Goal: Communication & Community: Answer question/provide support

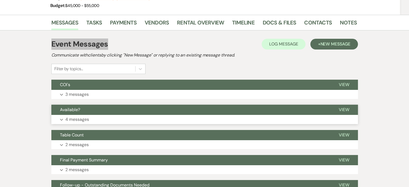
scroll to position [81, 0]
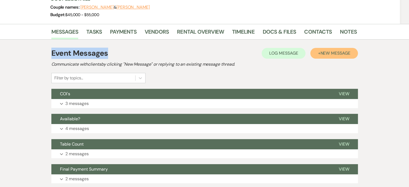
click at [321, 56] on span "New Message" at bounding box center [336, 53] width 30 height 6
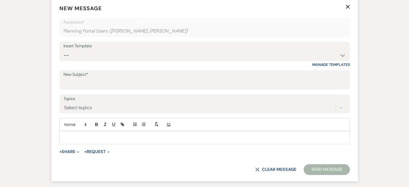
scroll to position [188, 0]
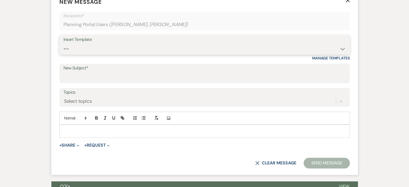
click at [99, 54] on select "-- Initial Inquiry Response Tour Request Response Follow Up Copy of Initial Inq…" at bounding box center [205, 49] width 283 height 10
select select "607"
click at [81, 54] on select "-- Initial Inquiry Response Tour Request Response Follow Up Copy of Initial Inq…" at bounding box center [205, 49] width 283 height 10
type input "Final Reminders and Helpful Hints"
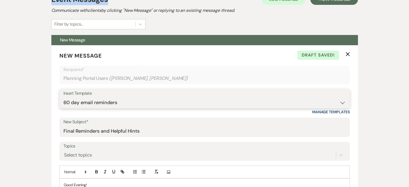
scroll to position [269, 0]
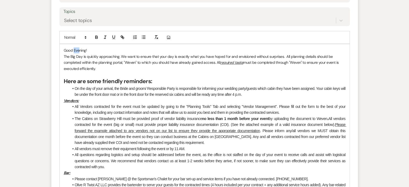
drag, startPoint x: 92, startPoint y: 90, endPoint x: 97, endPoint y: 90, distance: 4.8
click at [97, 53] on p "Good Evening!" at bounding box center [205, 50] width 282 height 6
drag, startPoint x: 303, startPoint y: 97, endPoint x: 305, endPoint y: 107, distance: 10.5
click at [305, 72] on p "The Big Day is quickly approaching. We want to ensure that your day is exactly …" at bounding box center [205, 63] width 282 height 18
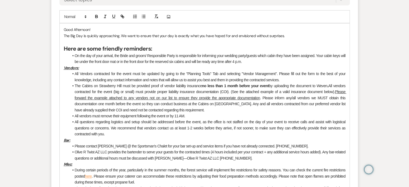
scroll to position [323, 0]
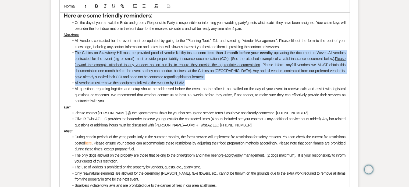
drag, startPoint x: 90, startPoint y: 92, endPoint x: 307, endPoint y: 119, distance: 218.6
click at [309, 104] on ul "All Vendors contracted for the event must be updated by going to the "Planning …" at bounding box center [207, 71] width 277 height 66
click at [307, 86] on li "All vendors must remove their equipment following the event or by 11 AM." at bounding box center [207, 83] width 277 height 6
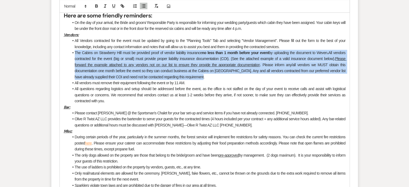
drag, startPoint x: 304, startPoint y: 117, endPoint x: 90, endPoint y: 94, distance: 214.7
click at [90, 80] on li "The Cabins on Strawberry Hill must be provided proof of vendor liability insura…" at bounding box center [207, 65] width 277 height 30
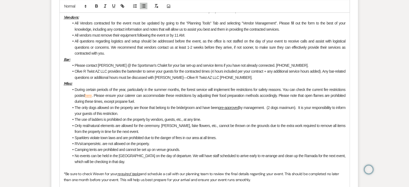
scroll to position [350, 0]
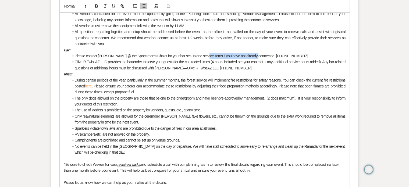
drag, startPoint x: 216, startPoint y: 95, endPoint x: 266, endPoint y: 98, distance: 50.7
click at [266, 59] on li "Please contact Tim @ the Sportsman's Chalet for your bar set-up and service ite…" at bounding box center [207, 56] width 277 height 6
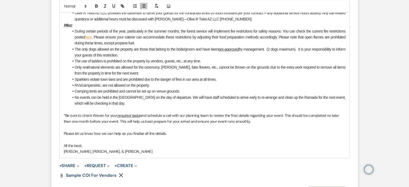
scroll to position [431, 0]
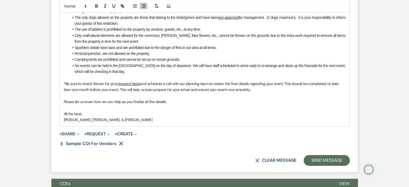
click at [198, 27] on li "The only dogs allowed on the property are those that belong to the bride/groom …" at bounding box center [207, 21] width 277 height 12
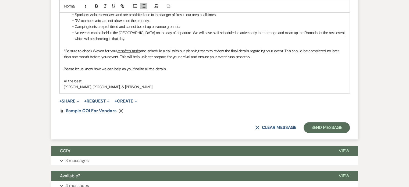
scroll to position [484, 0]
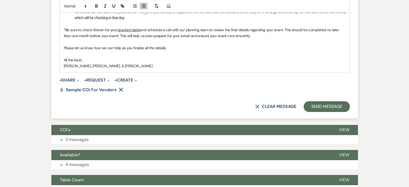
drag, startPoint x: 81, startPoint y: 68, endPoint x: 315, endPoint y: 73, distance: 234.2
click at [315, 39] on p "*Be sure to check Weven for your required tasks and schedule a call with our pl…" at bounding box center [205, 33] width 282 height 12
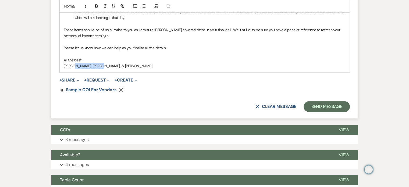
drag, startPoint x: 95, startPoint y: 106, endPoint x: 145, endPoint y: 109, distance: 49.9
click at [123, 92] on icon "Remove" at bounding box center [121, 89] width 4 height 4
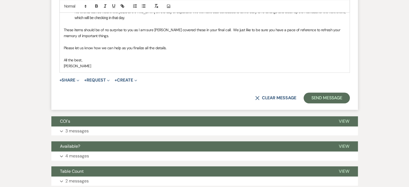
click at [288, 39] on p "These items should be of no surprise to you as I am sure Jason covered these in…" at bounding box center [205, 33] width 282 height 12
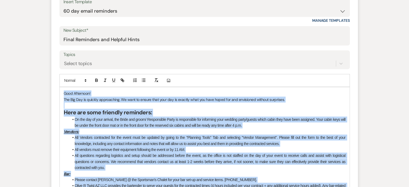
scroll to position [215, 0]
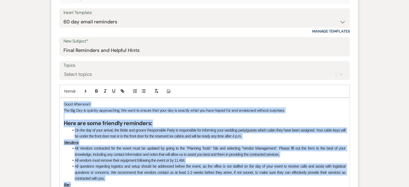
drag, startPoint x: 106, startPoint y: 107, endPoint x: 81, endPoint y: 143, distance: 43.8
copy div "Good Afternoon! The Big Day is quickly approaching. We want to ensure that your…"
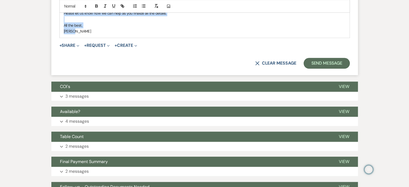
scroll to position [538, 0]
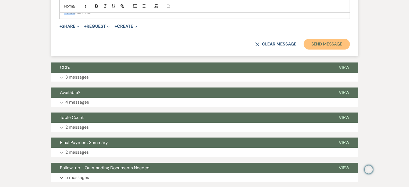
click at [304, 50] on button "Send Message" at bounding box center [327, 44] width 46 height 11
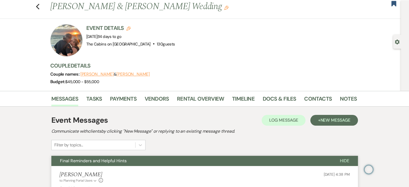
scroll to position [0, 0]
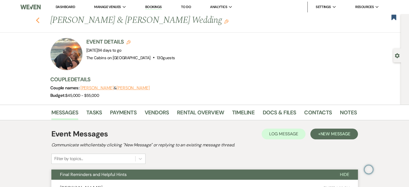
click at [39, 21] on use "button" at bounding box center [37, 20] width 3 height 6
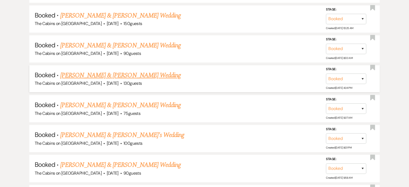
scroll to position [538, 0]
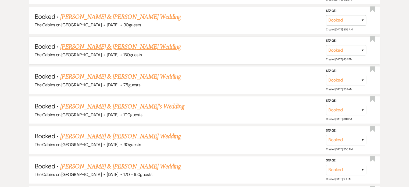
click at [93, 52] on link "Beth Wilcken & Hayden Myler's Wedding" at bounding box center [120, 47] width 121 height 10
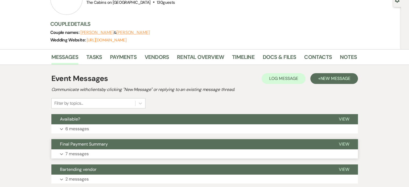
scroll to position [108, 0]
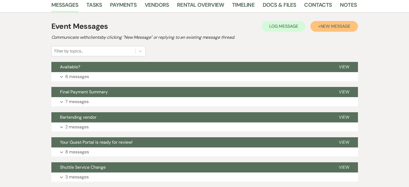
click at [321, 29] on span "New Message" at bounding box center [336, 26] width 30 height 6
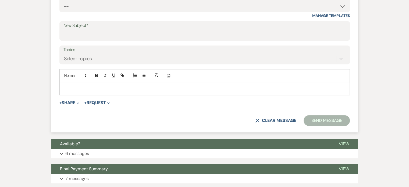
scroll to position [242, 0]
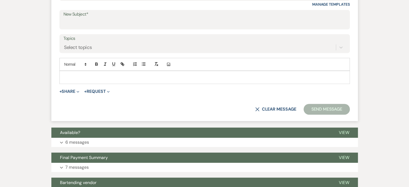
click at [96, 80] on p at bounding box center [205, 77] width 282 height 6
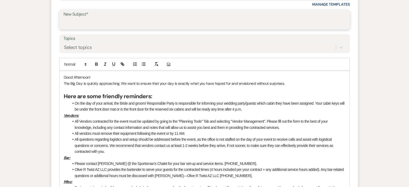
click at [88, 29] on input "New Subject*" at bounding box center [205, 23] width 283 height 10
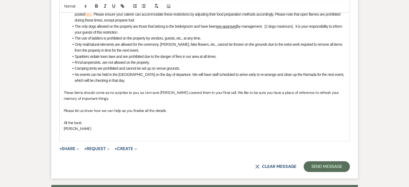
scroll to position [458, 0]
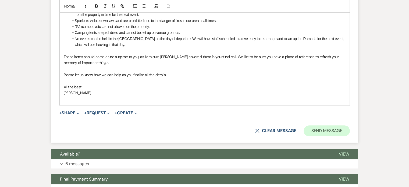
type input "A quick refresher on important things to remember"
click at [304, 136] on button "Send Message" at bounding box center [327, 130] width 46 height 11
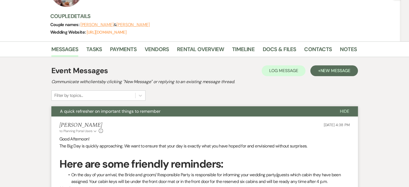
scroll to position [0, 0]
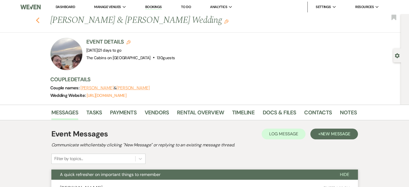
click at [40, 22] on icon "Previous" at bounding box center [38, 20] width 4 height 6
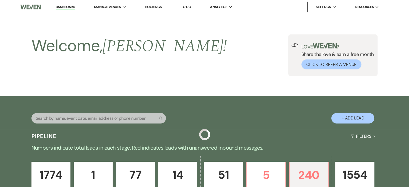
scroll to position [538, 0]
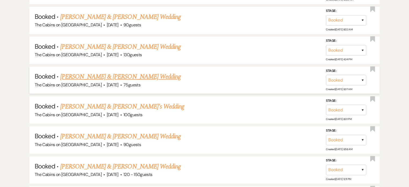
click at [100, 82] on link "Chris Schubert & Danielle Maritnez's Wedding" at bounding box center [120, 77] width 121 height 10
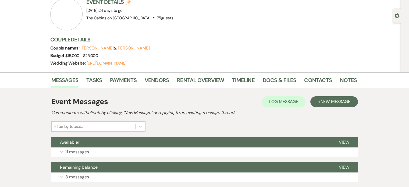
scroll to position [27, 0]
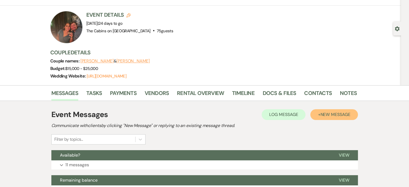
click at [321, 117] on span "New Message" at bounding box center [336, 115] width 30 height 6
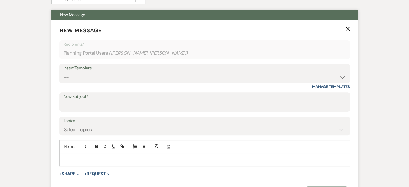
scroll to position [215, 0]
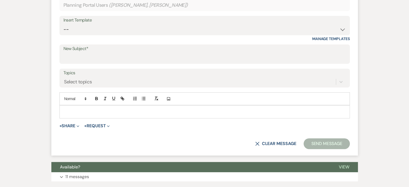
click at [84, 115] on p at bounding box center [205, 112] width 282 height 6
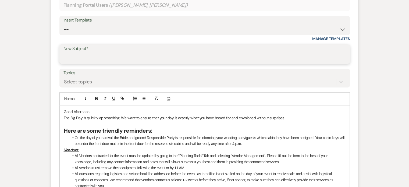
click at [96, 63] on input "New Subject*" at bounding box center [205, 58] width 283 height 10
click at [127, 63] on input "Just a quick reffresher on important things to keep in mind" at bounding box center [205, 58] width 283 height 10
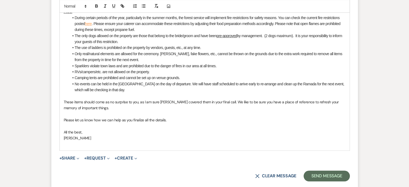
scroll to position [511, 0]
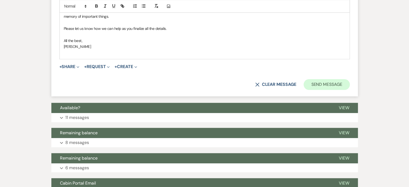
type input "Just a quick refresher on important things to keep in mind"
click at [306, 90] on button "Send Message" at bounding box center [327, 84] width 46 height 11
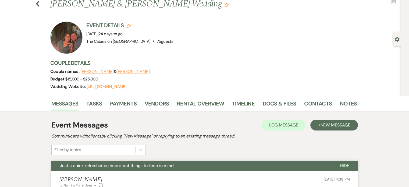
scroll to position [0, 0]
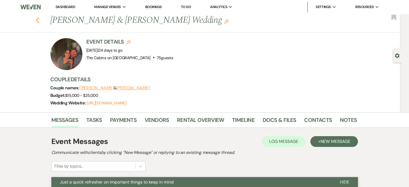
click at [39, 23] on use "button" at bounding box center [37, 20] width 3 height 6
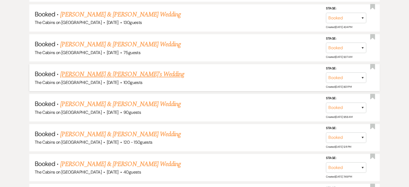
scroll to position [592, 0]
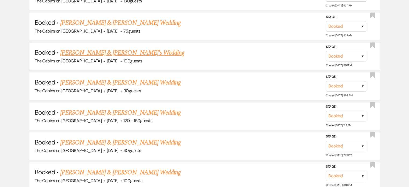
click at [104, 58] on link "Devon Carr & Jennelle Camino's Wedding" at bounding box center [122, 53] width 124 height 10
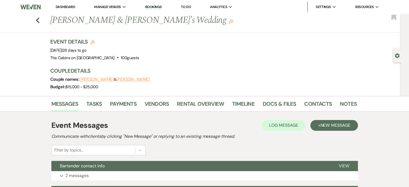
scroll to position [161, 0]
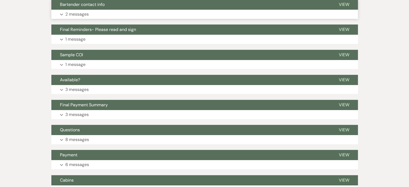
click at [339, 7] on span "View" at bounding box center [344, 5] width 10 height 6
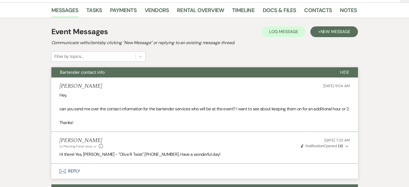
scroll to position [81, 0]
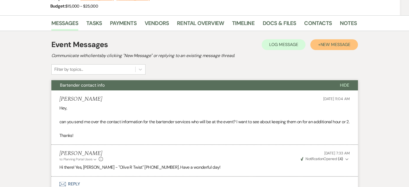
click at [321, 47] on span "New Message" at bounding box center [336, 45] width 30 height 6
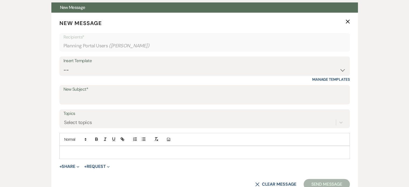
scroll to position [215, 0]
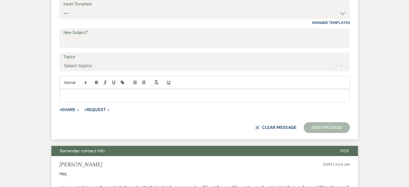
click at [92, 102] on div at bounding box center [205, 95] width 290 height 12
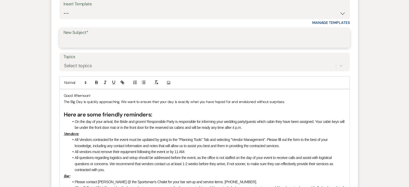
click at [97, 47] on input "New Subject*" at bounding box center [205, 42] width 283 height 10
click at [84, 47] on input "quick refresher on things to keep in mind" at bounding box center [205, 42] width 283 height 10
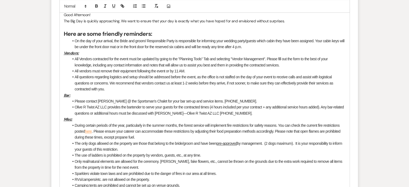
scroll to position [458, 0]
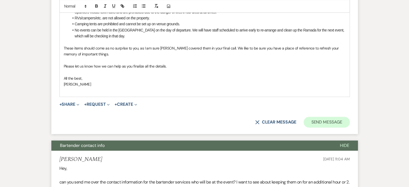
type input "Quick refresher on things to keep in mind"
click at [304, 128] on button "Send Message" at bounding box center [327, 122] width 46 height 11
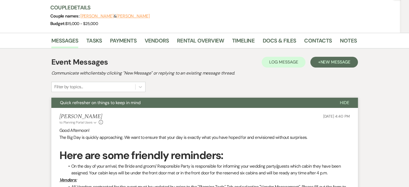
scroll to position [0, 0]
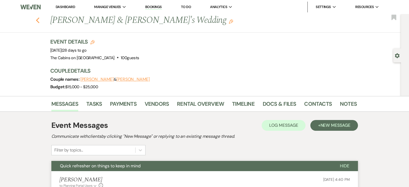
click at [39, 21] on use "button" at bounding box center [37, 20] width 3 height 6
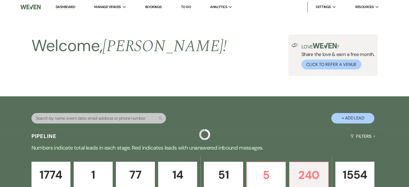
scroll to position [592, 0]
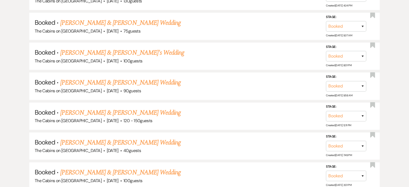
drag, startPoint x: 106, startPoint y: 128, endPoint x: 111, endPoint y: 124, distance: 6.5
click at [105, 87] on link "Victoria Lahti & Marshall Digges's Wedding" at bounding box center [120, 83] width 121 height 10
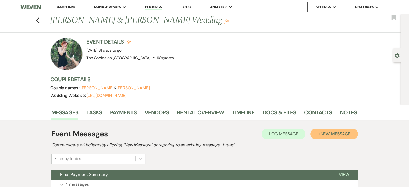
click at [321, 137] on span "New Message" at bounding box center [336, 134] width 30 height 6
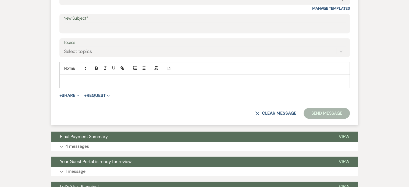
scroll to position [242, 0]
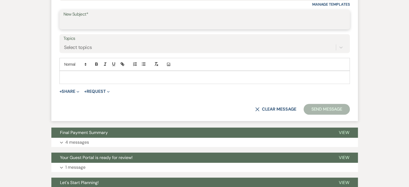
click at [90, 29] on input "New Subject*" at bounding box center [205, 23] width 283 height 10
click at [90, 80] on p at bounding box center [205, 77] width 282 height 6
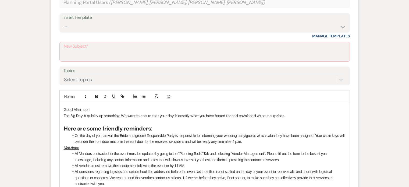
scroll to position [189, 0]
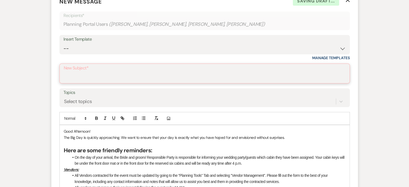
click at [104, 83] on input "New Subject*" at bounding box center [205, 77] width 282 height 10
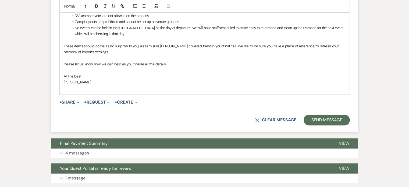
scroll to position [539, 0]
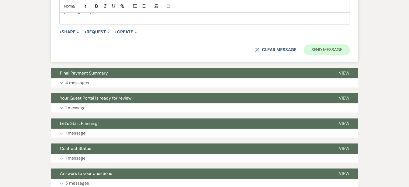
type input "Quick refresher on things to keep in mind"
click at [304, 55] on button "Send Message" at bounding box center [327, 49] width 46 height 11
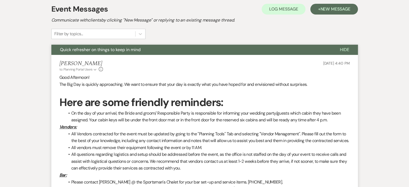
scroll to position [0, 0]
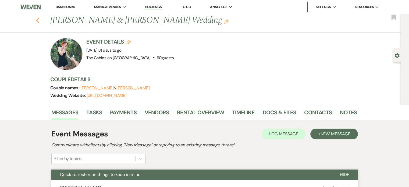
click at [40, 21] on icon "Previous" at bounding box center [38, 20] width 4 height 6
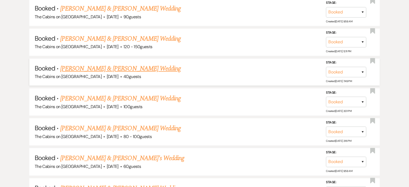
scroll to position [673, 0]
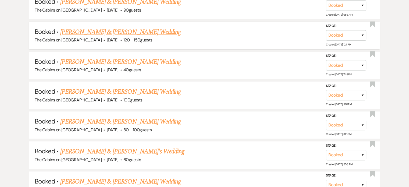
click at [102, 37] on link "Cierra Valdez & Megan White's Wedding" at bounding box center [120, 32] width 121 height 10
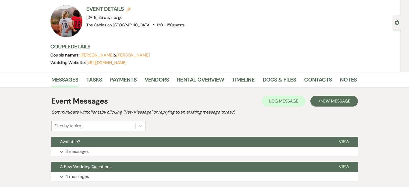
scroll to position [81, 0]
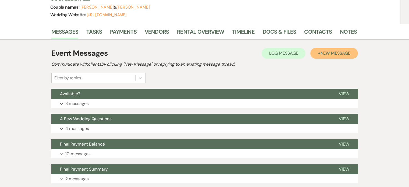
click at [321, 56] on span "New Message" at bounding box center [336, 53] width 30 height 6
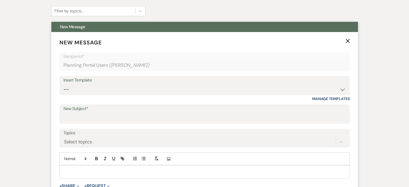
scroll to position [215, 0]
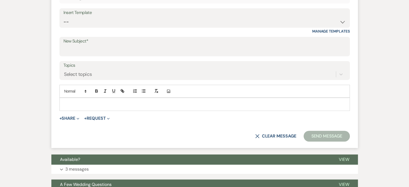
click at [90, 110] on div at bounding box center [205, 104] width 290 height 12
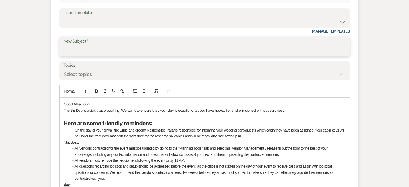
click at [103, 56] on input "New Subject*" at bounding box center [205, 50] width 283 height 10
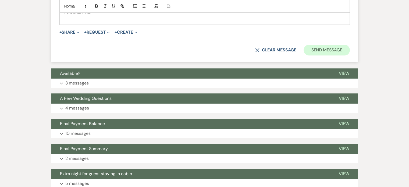
type input "Quick refresher on things to keep in mind"
click at [304, 55] on button "Send Message" at bounding box center [327, 50] width 46 height 11
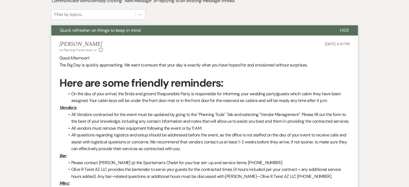
scroll to position [10, 0]
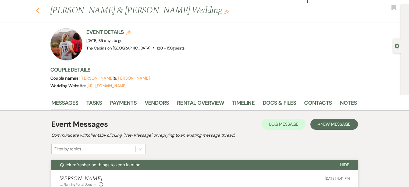
click at [40, 12] on icon "Previous" at bounding box center [38, 11] width 4 height 6
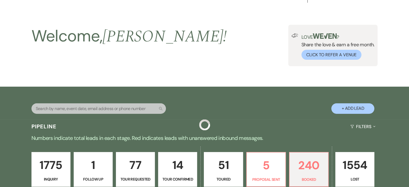
scroll to position [673, 0]
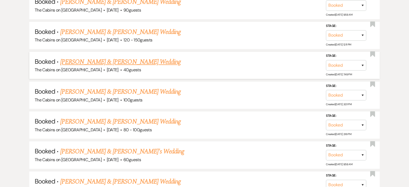
click at [114, 67] on link "Michael Steinberg & Sarah Kunz's Wedding" at bounding box center [120, 62] width 121 height 10
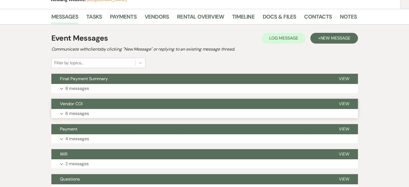
scroll to position [135, 0]
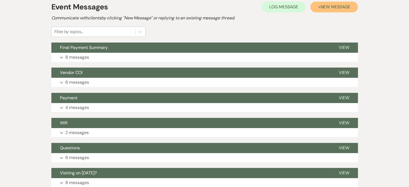
click at [311, 12] on button "+ New Message" at bounding box center [334, 7] width 47 height 11
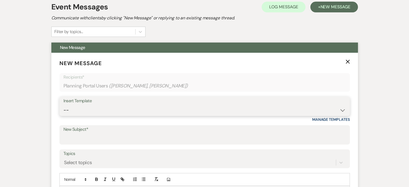
click at [94, 115] on select "-- Initial Inquiry Response Tour Request Response Follow Up Copy of Initial Inq…" at bounding box center [205, 110] width 283 height 10
select select "607"
click at [81, 115] on select "-- Initial Inquiry Response Tour Request Response Follow Up Copy of Initial Inq…" at bounding box center [205, 110] width 283 height 10
type input "Final Reminders and Helpful Hints"
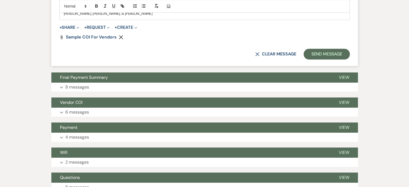
scroll to position [592, 0]
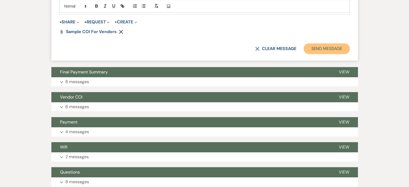
click at [304, 54] on button "Send Message" at bounding box center [327, 48] width 46 height 11
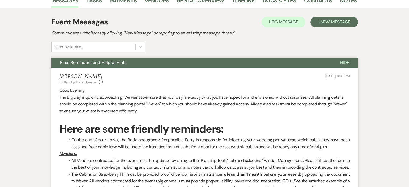
scroll to position [9, 0]
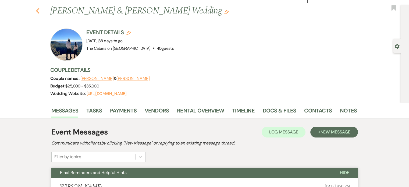
click at [39, 12] on use "button" at bounding box center [37, 11] width 3 height 6
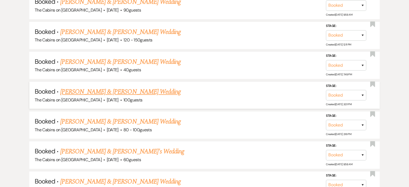
click at [101, 97] on link "JT Healy & Savannah Lemond's Wedding" at bounding box center [120, 92] width 121 height 10
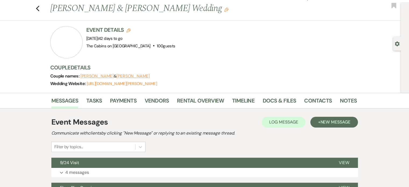
scroll to position [108, 0]
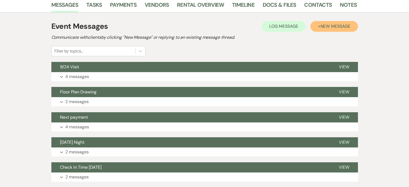
click at [321, 29] on span "New Message" at bounding box center [336, 26] width 30 height 6
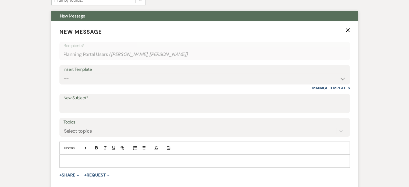
scroll to position [215, 0]
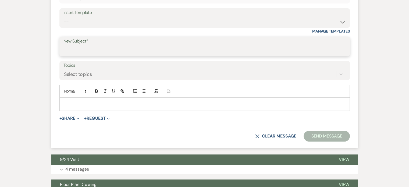
click at [86, 56] on input "New Subject*" at bounding box center [205, 50] width 283 height 10
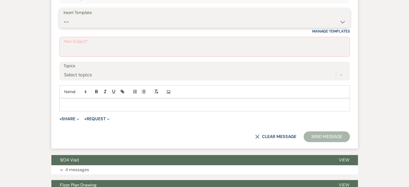
click at [97, 27] on select "-- Initial Inquiry Response Tour Request Response Follow Up Copy of Initial Inq…" at bounding box center [205, 22] width 283 height 10
select select "607"
click at [81, 27] on select "-- Initial Inquiry Response Tour Request Response Follow Up Copy of Initial Inq…" at bounding box center [205, 22] width 283 height 10
type input "Final Reminders and Helpful Hints"
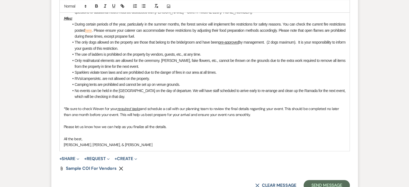
scroll to position [538, 0]
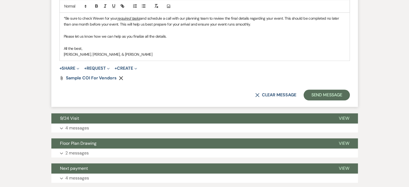
click at [304, 100] on button "Send Message" at bounding box center [327, 95] width 46 height 11
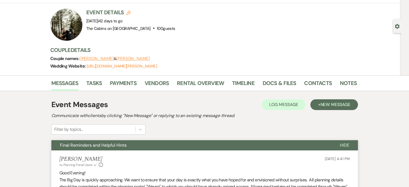
scroll to position [0, 0]
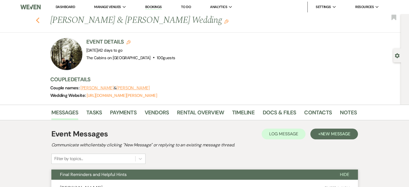
click at [39, 21] on use "button" at bounding box center [37, 20] width 3 height 6
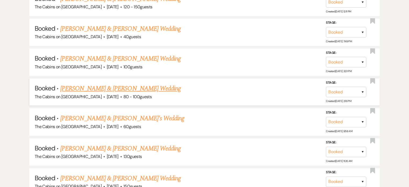
scroll to position [727, 0]
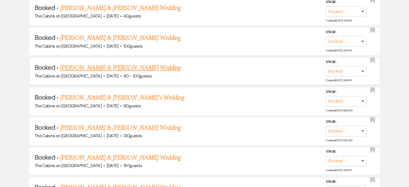
click at [100, 73] on link "Shea Kalina & Jacob Kendrick's Wedding" at bounding box center [120, 68] width 121 height 10
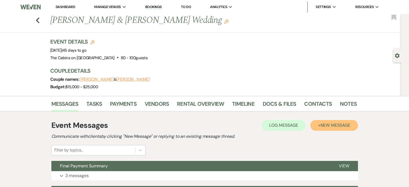
click at [321, 128] on span "New Message" at bounding box center [336, 125] width 30 height 6
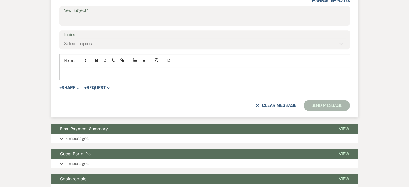
scroll to position [242, 0]
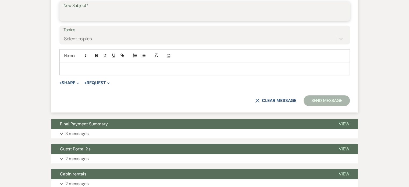
click at [91, 20] on input "New Subject*" at bounding box center [205, 15] width 283 height 10
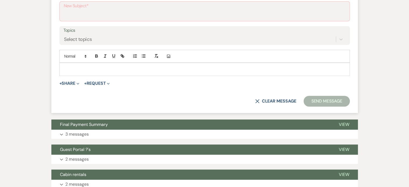
select select "607"
type input "Final Reminders and Helpful Hints"
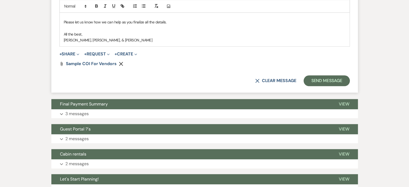
scroll to position [592, 0]
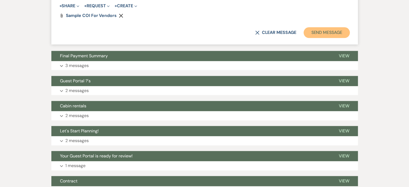
click at [305, 38] on button "Send Message" at bounding box center [327, 32] width 46 height 11
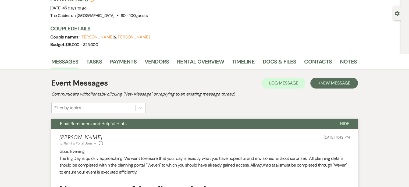
scroll to position [0, 0]
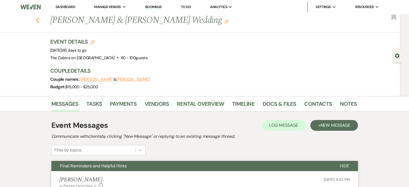
click at [39, 22] on use "button" at bounding box center [37, 20] width 3 height 6
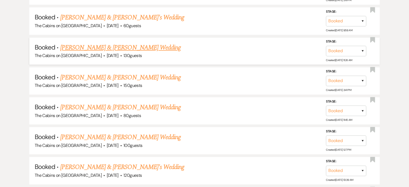
scroll to position [807, 0]
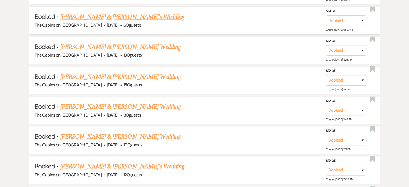
click at [105, 22] on link "Paul Amacher & Jazmin's Wedding" at bounding box center [122, 17] width 124 height 10
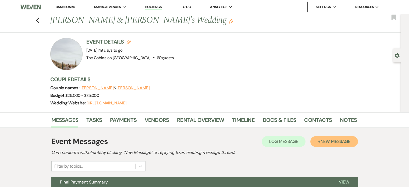
click at [311, 147] on button "+ New Message" at bounding box center [334, 141] width 47 height 11
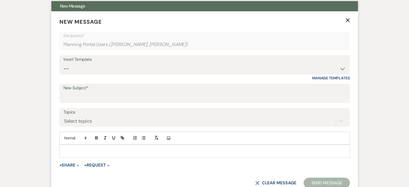
scroll to position [188, 0]
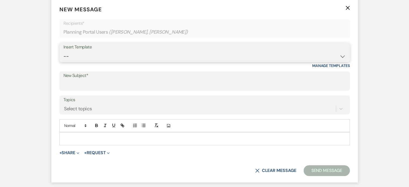
click at [95, 62] on select "-- Initial Inquiry Response Tour Request Response Follow Up Copy of Initial Inq…" at bounding box center [205, 56] width 283 height 10
select select "607"
click at [81, 62] on select "-- Initial Inquiry Response Tour Request Response Follow Up Copy of Initial Inq…" at bounding box center [205, 56] width 283 height 10
type input "Final Reminders and Helpful Hints"
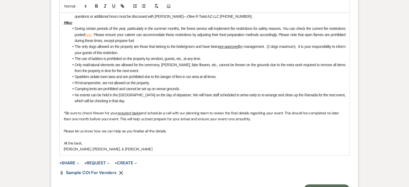
scroll to position [511, 0]
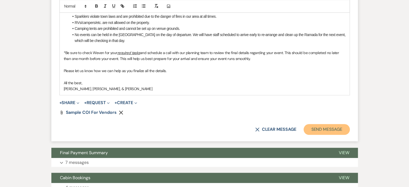
click at [304, 135] on button "Send Message" at bounding box center [327, 129] width 46 height 11
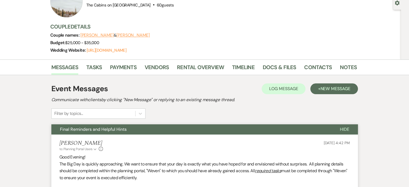
scroll to position [0, 0]
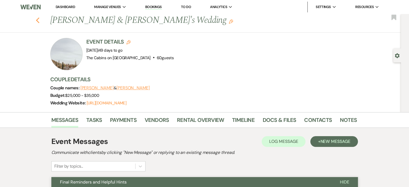
click at [40, 21] on icon "Previous" at bounding box center [38, 20] width 4 height 6
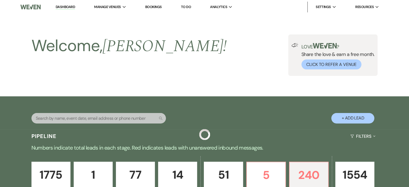
scroll to position [807, 0]
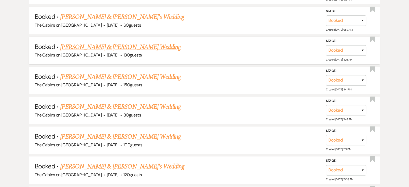
click at [109, 52] on link "Natalee Homa & Nicholaus Thomes's Wedding" at bounding box center [120, 47] width 121 height 10
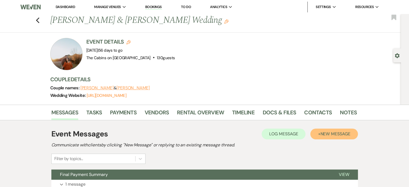
click at [321, 137] on span "New Message" at bounding box center [336, 134] width 30 height 6
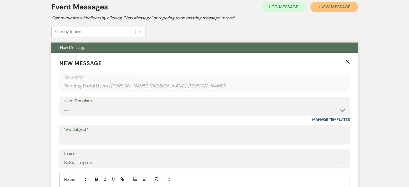
scroll to position [135, 0]
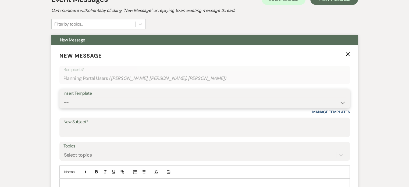
click at [89, 108] on select "-- Initial Inquiry Response Tour Request Response Follow Up Copy of Initial Inq…" at bounding box center [205, 102] width 283 height 10
select select "607"
click at [81, 108] on select "-- Initial Inquiry Response Tour Request Response Follow Up Copy of Initial Inq…" at bounding box center [205, 102] width 283 height 10
type input "Final Reminders and Helpful Hints"
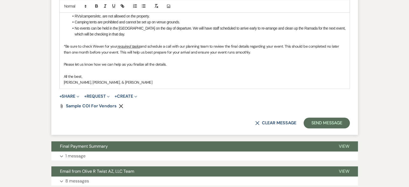
scroll to position [511, 0]
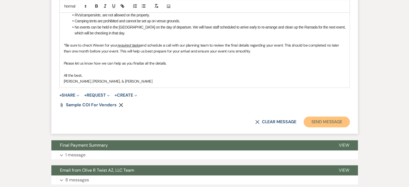
click at [311, 127] on button "Send Message" at bounding box center [327, 122] width 46 height 11
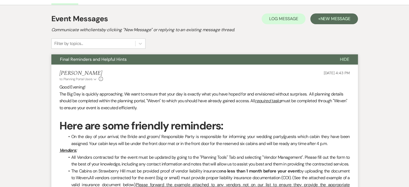
scroll to position [0, 0]
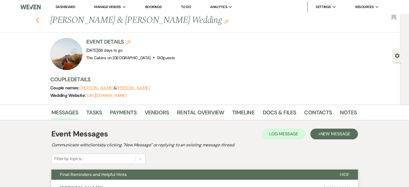
click at [40, 20] on icon "Previous" at bounding box center [38, 20] width 4 height 6
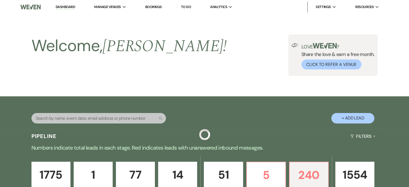
scroll to position [807, 0]
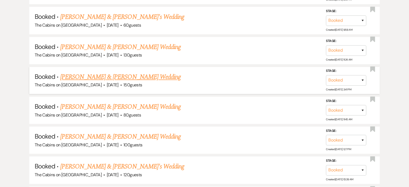
click at [112, 82] on link "Logan Ray & Katelyn Swingler's Wedding" at bounding box center [120, 77] width 121 height 10
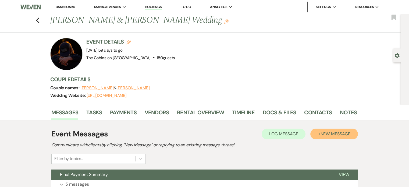
click at [321, 137] on span "New Message" at bounding box center [336, 134] width 30 height 6
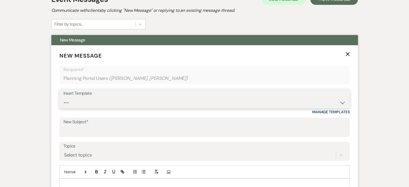
click at [87, 108] on select "-- Initial Inquiry Response Tour Request Response Follow Up Copy of Initial Inq…" at bounding box center [205, 102] width 283 height 10
select select "607"
click at [81, 108] on select "-- Initial Inquiry Response Tour Request Response Follow Up Copy of Initial Inq…" at bounding box center [205, 102] width 283 height 10
type input "Final Reminders and Helpful Hints"
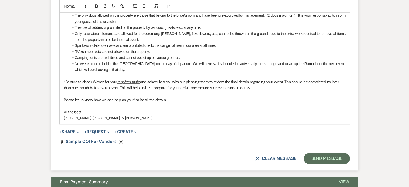
scroll to position [511, 0]
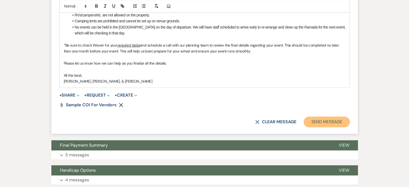
click at [304, 127] on button "Send Message" at bounding box center [327, 122] width 46 height 11
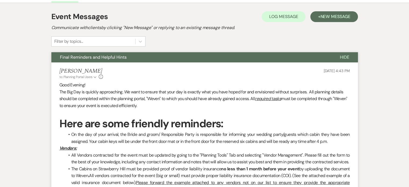
scroll to position [0, 0]
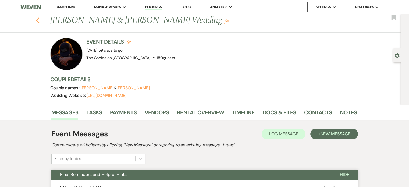
click at [40, 22] on icon "Previous" at bounding box center [38, 20] width 4 height 6
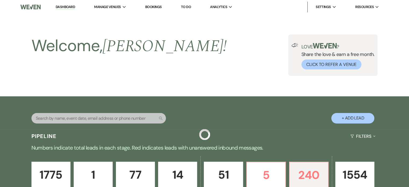
scroll to position [807, 0]
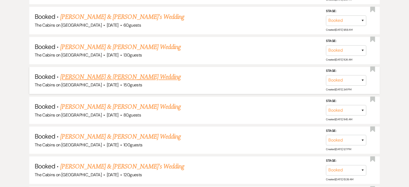
click at [98, 82] on link "Logan Ray & Katelyn Swingler's Wedding" at bounding box center [120, 77] width 121 height 10
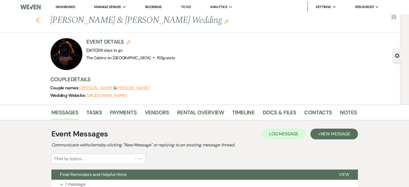
click at [40, 19] on icon "Previous" at bounding box center [38, 20] width 4 height 6
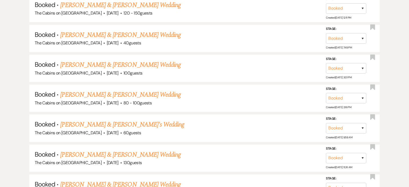
scroll to position [673, 0]
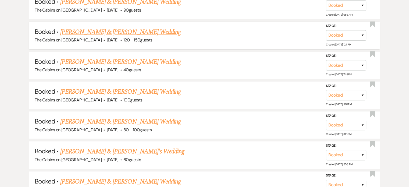
click at [111, 37] on link "Cierra Valdez & Megan White's Wedding" at bounding box center [120, 32] width 121 height 10
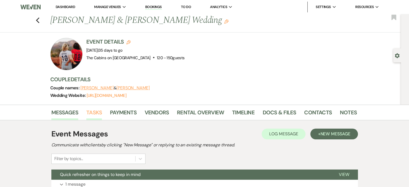
click at [102, 120] on link "Tasks" at bounding box center [94, 114] width 16 height 12
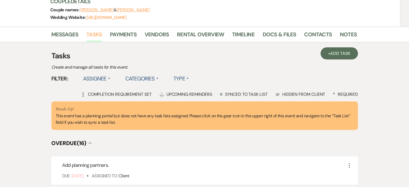
scroll to position [81, 0]
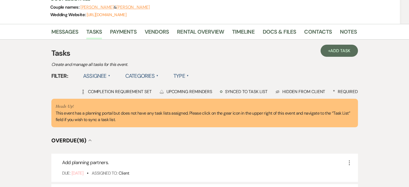
click at [189, 81] on label "Type ▲" at bounding box center [181, 76] width 15 height 10
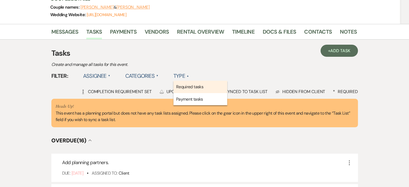
click at [224, 93] on li "Required tasks" at bounding box center [201, 87] width 54 height 12
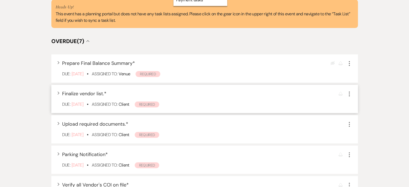
scroll to position [188, 0]
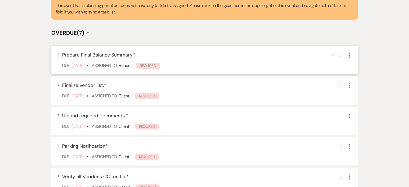
click at [346, 58] on icon "More" at bounding box center [349, 55] width 6 height 6
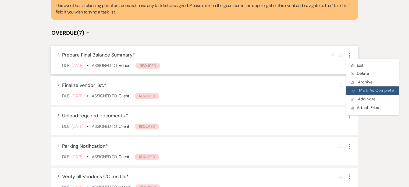
click at [346, 95] on button "Plan Portal Link Mark As Complete" at bounding box center [372, 90] width 53 height 9
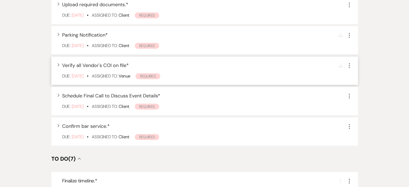
scroll to position [323, 0]
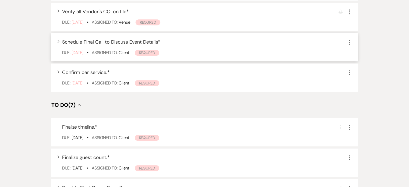
click at [349, 45] on use "button" at bounding box center [349, 42] width 1 height 5
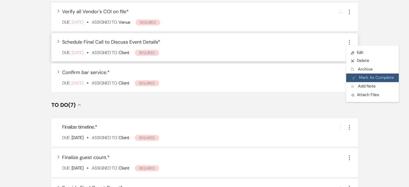
click at [346, 82] on button "Plan Portal Link Mark As Complete" at bounding box center [372, 77] width 53 height 9
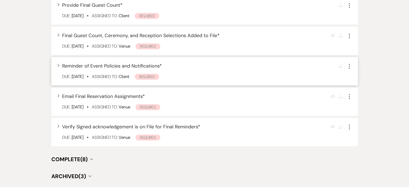
scroll to position [484, 0]
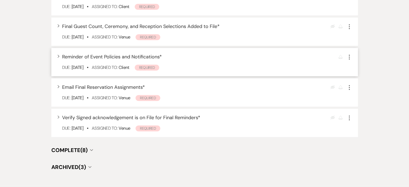
click at [59, 58] on icon "Expand" at bounding box center [58, 55] width 2 height 3
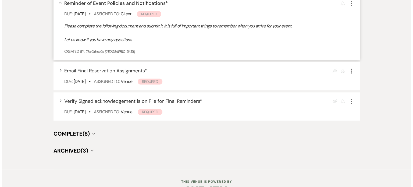
scroll to position [538, 0]
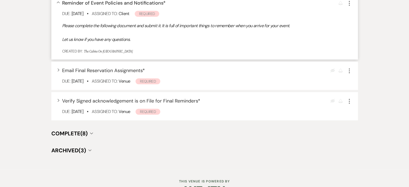
click at [346, 6] on icon "More" at bounding box center [349, 3] width 6 height 6
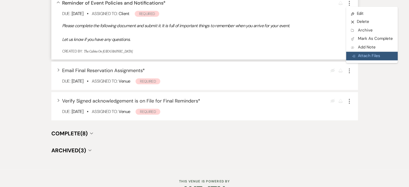
click at [352, 58] on span "Doc Upload Attach Files" at bounding box center [366, 55] width 28 height 5
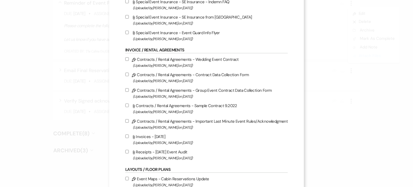
scroll to position [54, 0]
click at [126, 122] on input "Pencil Contracts / Rental Agreements - Important Last Minute Event Rules/Acknow…" at bounding box center [126, 120] width 3 height 3
checkbox input "true"
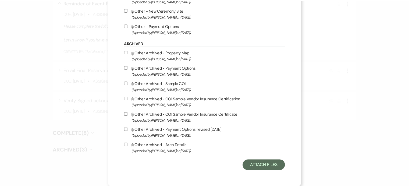
scroll to position [446, 0]
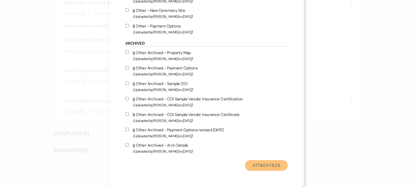
click at [252, 163] on button "Attach Files" at bounding box center [266, 165] width 43 height 11
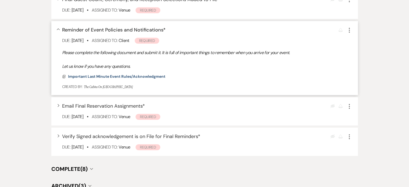
scroll to position [511, 0]
click at [60, 30] on span "Collapse" at bounding box center [58, 29] width 3 height 2
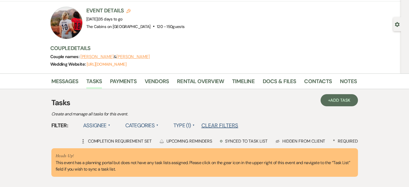
scroll to position [0, 0]
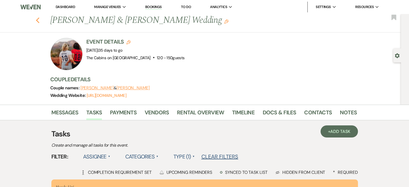
click at [40, 21] on icon "Previous" at bounding box center [38, 20] width 4 height 6
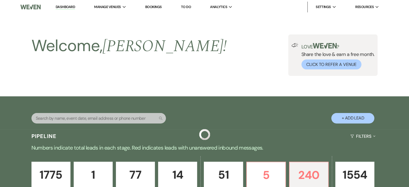
scroll to position [673, 0]
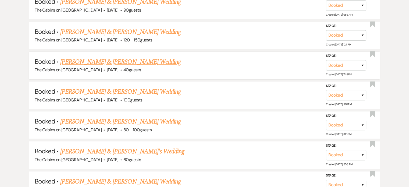
click at [103, 67] on link "Michael Steinberg & Sarah Kunz's Wedding" at bounding box center [120, 62] width 121 height 10
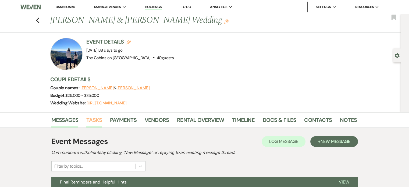
click at [102, 126] on link "Tasks" at bounding box center [94, 122] width 16 height 12
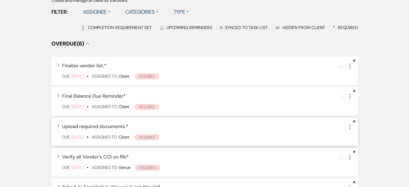
scroll to position [161, 0]
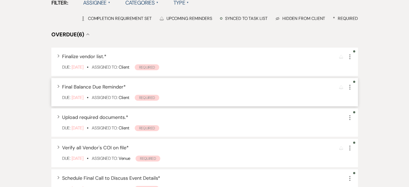
click at [350, 90] on use "button" at bounding box center [350, 87] width 1 height 5
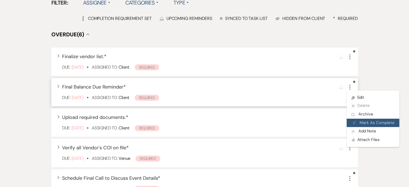
click at [347, 127] on button "Plan Portal Link Mark As Complete" at bounding box center [373, 123] width 53 height 9
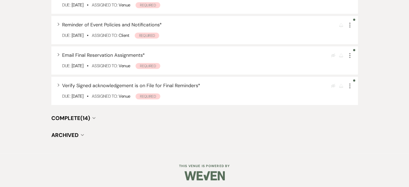
scroll to position [538, 0]
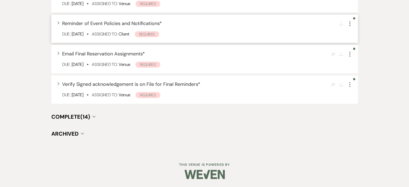
click at [59, 24] on icon "Expand" at bounding box center [58, 22] width 2 height 3
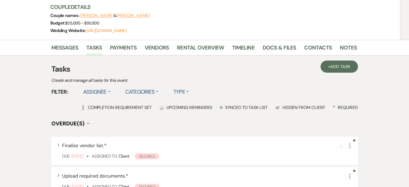
scroll to position [0, 0]
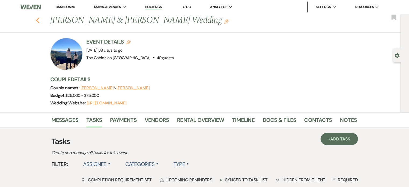
click at [39, 21] on use "button" at bounding box center [37, 20] width 3 height 6
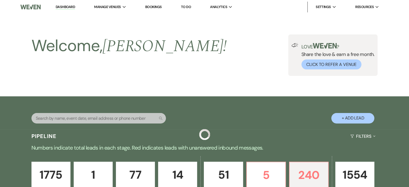
scroll to position [673, 0]
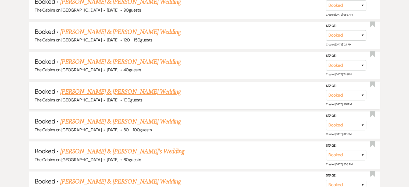
click at [141, 97] on link "JT Healy & Savannah Lemond's Wedding" at bounding box center [120, 92] width 121 height 10
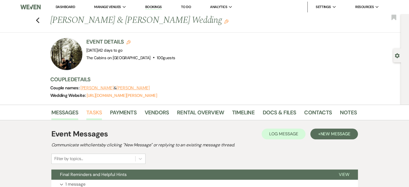
click at [102, 118] on link "Tasks" at bounding box center [94, 114] width 16 height 12
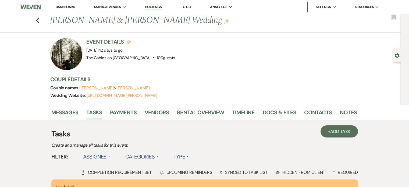
click at [189, 161] on label "Type ▲" at bounding box center [181, 157] width 15 height 10
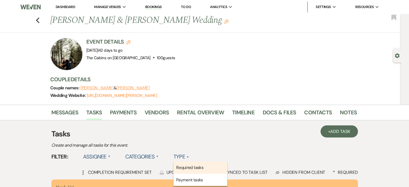
click at [218, 174] on li "Required tasks" at bounding box center [201, 167] width 54 height 12
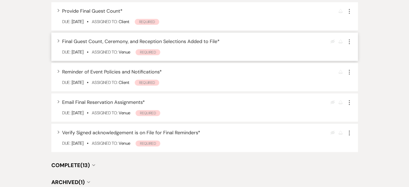
scroll to position [350, 0]
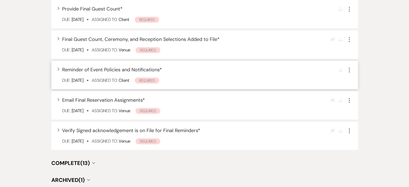
click at [59, 71] on icon "Expand" at bounding box center [58, 68] width 2 height 3
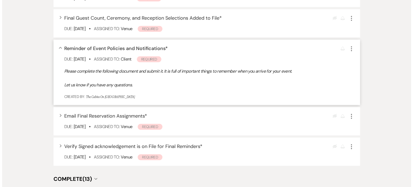
scroll to position [377, 0]
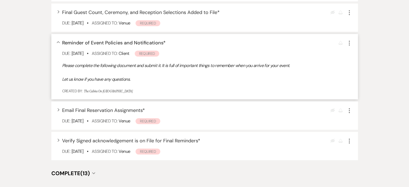
click at [346, 46] on icon "More" at bounding box center [349, 43] width 6 height 6
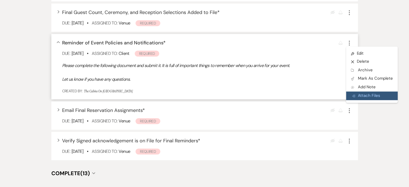
click at [352, 98] on span "Doc Upload Attach Files" at bounding box center [366, 95] width 28 height 5
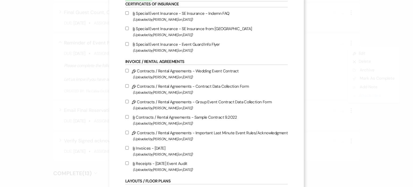
scroll to position [54, 0]
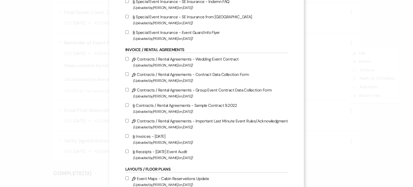
click at [125, 122] on input "Pencil Contracts / Rental Agreements - Important Last Minute Event Rules/Acknow…" at bounding box center [126, 120] width 3 height 3
checkbox input "true"
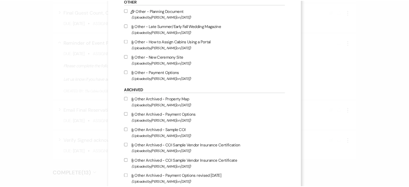
scroll to position [446, 0]
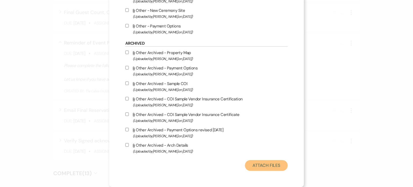
click at [256, 161] on button "Attach Files" at bounding box center [266, 165] width 43 height 11
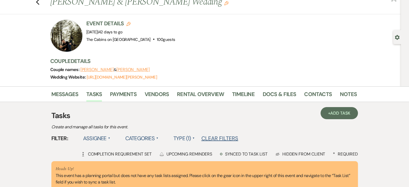
scroll to position [0, 0]
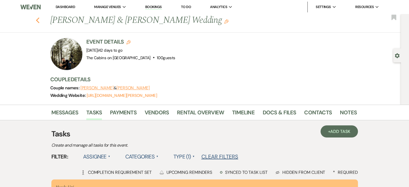
click at [40, 22] on icon "Previous" at bounding box center [38, 20] width 4 height 6
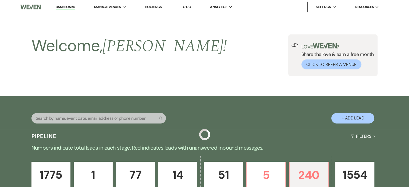
scroll to position [673, 0]
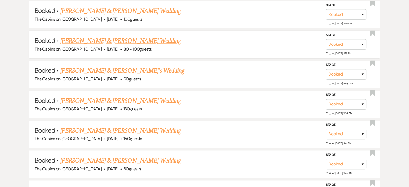
click at [105, 46] on link "Shea Kalina & Jacob Kendrick's Wedding" at bounding box center [120, 41] width 121 height 10
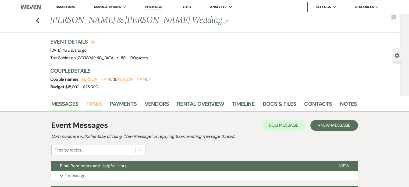
click at [102, 111] on link "Tasks" at bounding box center [94, 106] width 16 height 12
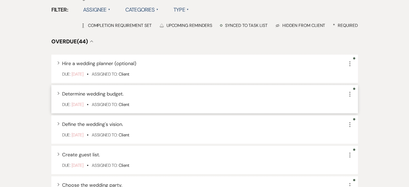
scroll to position [161, 0]
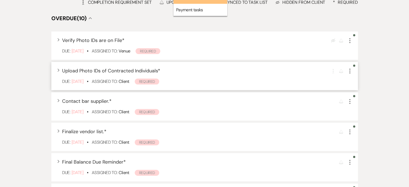
click at [347, 74] on icon "More" at bounding box center [350, 71] width 6 height 6
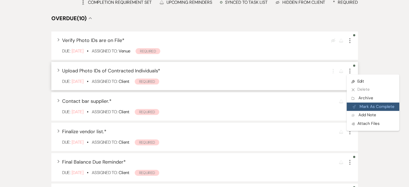
click at [347, 111] on button "Plan Portal Link Mark As Complete" at bounding box center [373, 107] width 53 height 9
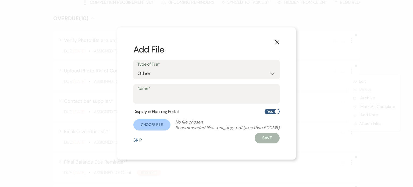
click at [133, 142] on button "Skip" at bounding box center [137, 140] width 9 height 4
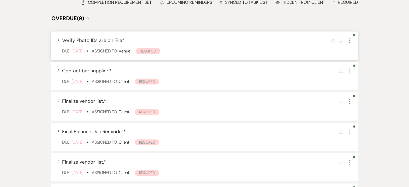
click at [350, 43] on use "button" at bounding box center [350, 40] width 1 height 5
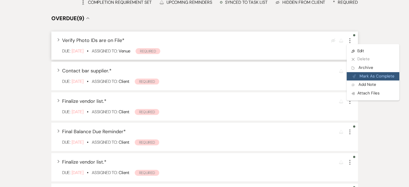
click at [347, 81] on button "Plan Portal Link Mark As Complete" at bounding box center [373, 76] width 53 height 9
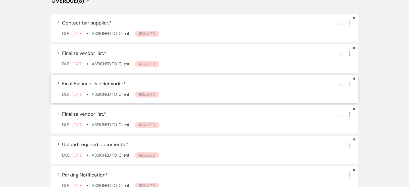
scroll to position [188, 0]
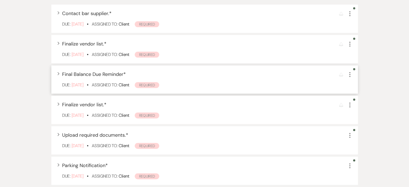
click at [347, 78] on icon "More" at bounding box center [350, 74] width 6 height 6
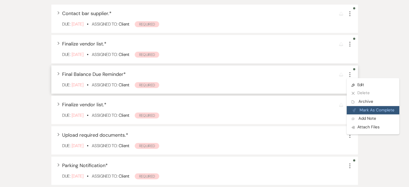
click at [347, 115] on button "Plan Portal Link Mark As Complete" at bounding box center [373, 110] width 53 height 9
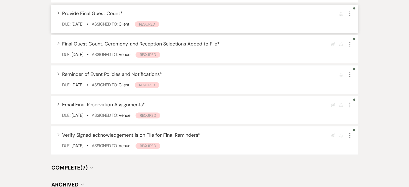
scroll to position [565, 0]
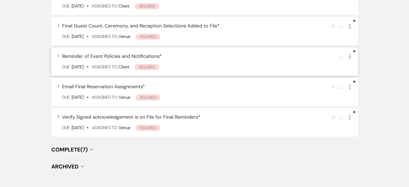
click at [59, 57] on icon "Expand" at bounding box center [58, 55] width 2 height 3
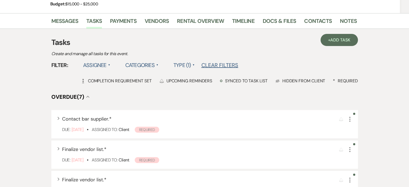
scroll to position [0, 0]
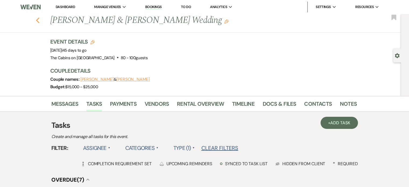
click at [40, 20] on icon "Previous" at bounding box center [38, 20] width 4 height 6
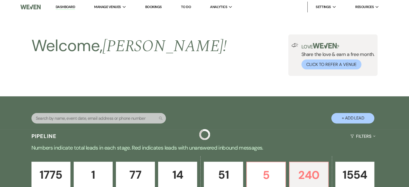
scroll to position [754, 0]
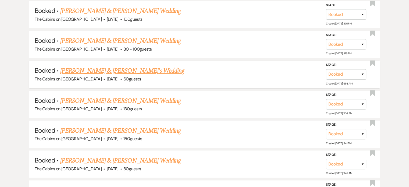
click at [97, 76] on link "Paul Amacher & Jazmin's Wedding" at bounding box center [122, 71] width 124 height 10
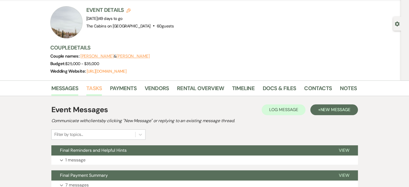
click at [102, 96] on link "Tasks" at bounding box center [94, 90] width 16 height 12
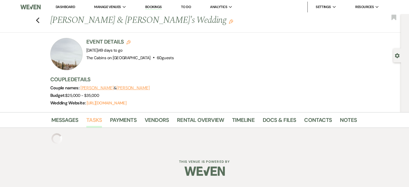
scroll to position [32, 0]
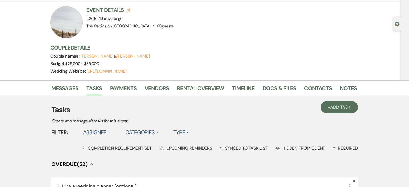
click at [189, 137] on label "Type ▲" at bounding box center [181, 133] width 15 height 10
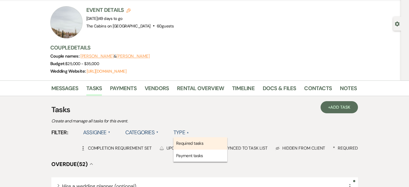
click at [222, 150] on li "Required tasks" at bounding box center [201, 143] width 54 height 12
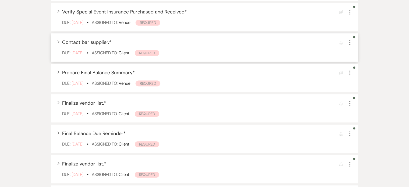
scroll to position [301, 0]
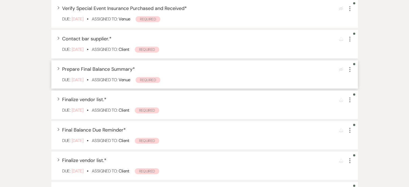
click at [347, 73] on icon "More" at bounding box center [350, 69] width 6 height 6
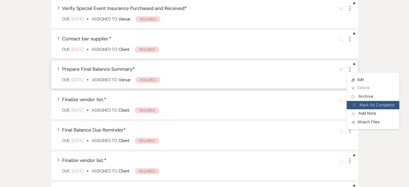
click at [349, 110] on button "Plan Portal Link Mark As Complete" at bounding box center [373, 105] width 53 height 9
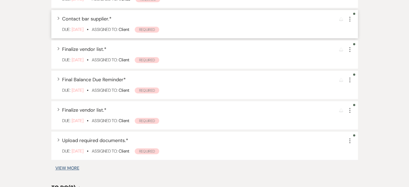
scroll to position [328, 0]
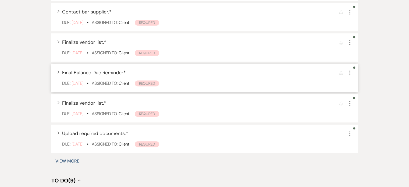
click at [350, 75] on use "button" at bounding box center [350, 73] width 1 height 5
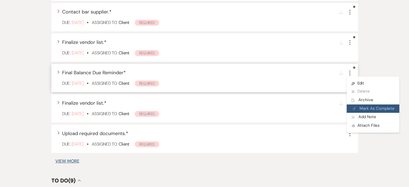
click at [347, 113] on button "Plan Portal Link Mark As Complete" at bounding box center [373, 108] width 53 height 9
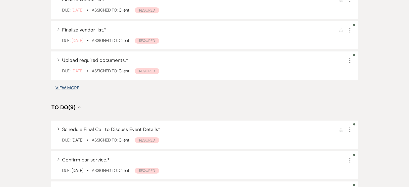
scroll to position [382, 0]
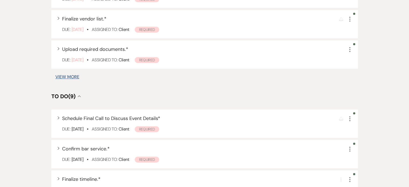
click at [79, 79] on button "View More" at bounding box center [67, 77] width 24 height 4
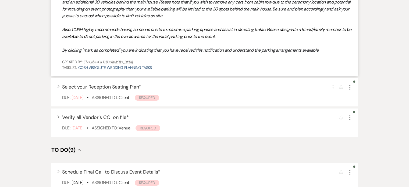
scroll to position [505, 0]
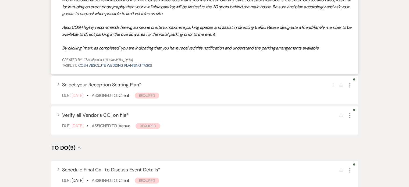
click at [79, 8] on div "Collapse Parking Notification * More Due: Sep 01 25 • Assigned To: Client Requi…" at bounding box center [204, 11] width 307 height 126
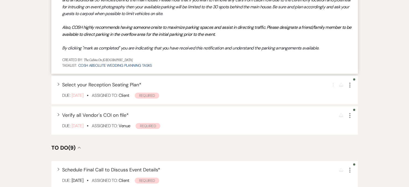
click at [75, 6] on div "Collapse Parking Notification * More Due: Sep 01 25 • Assigned To: Client Requi…" at bounding box center [204, 11] width 307 height 126
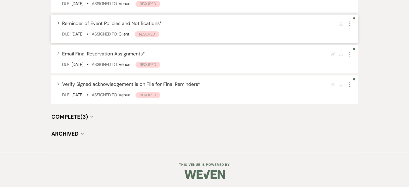
scroll to position [774, 0]
click at [74, 43] on div "Expand Reminder of Event Policies and Notifications * Reminder More Due: Oct 18…" at bounding box center [204, 29] width 307 height 28
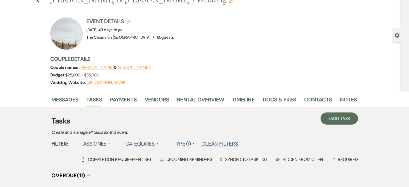
scroll to position [0, 0]
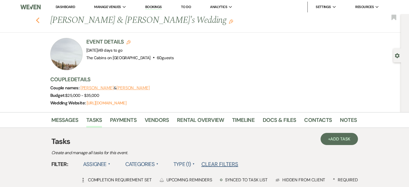
click at [39, 22] on use "button" at bounding box center [37, 20] width 3 height 6
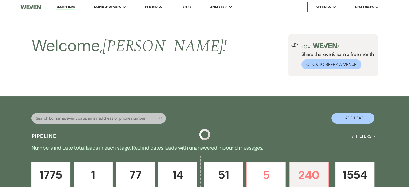
scroll to position [754, 0]
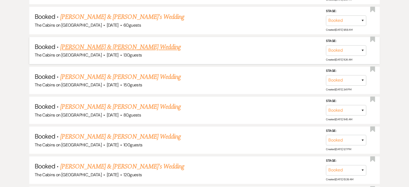
click at [111, 52] on link "Natalee Homa & Nicholaus Thomes's Wedding" at bounding box center [120, 47] width 121 height 10
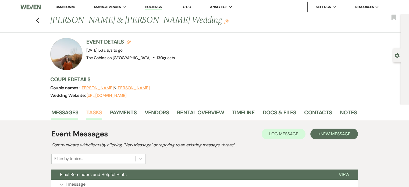
click at [102, 117] on link "Tasks" at bounding box center [94, 114] width 16 height 12
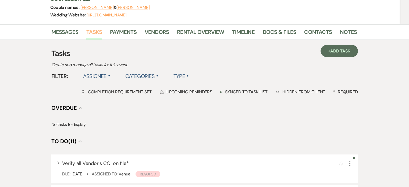
scroll to position [81, 0]
click at [189, 81] on label "Type ▲" at bounding box center [181, 76] width 15 height 10
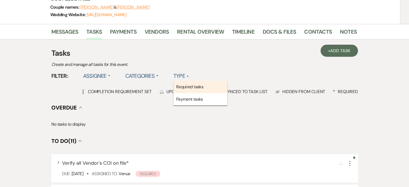
click at [220, 93] on li "Required tasks" at bounding box center [201, 87] width 54 height 12
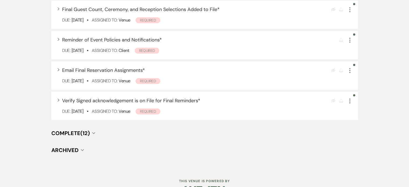
scroll to position [431, 0]
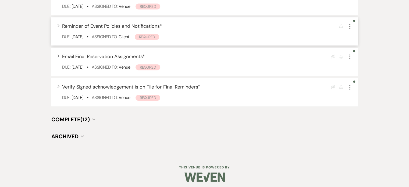
click at [75, 45] on div "Expand Reminder of Event Policies and Notifications * Reminder More Due: Oct 25…" at bounding box center [204, 31] width 307 height 28
click at [79, 45] on div "Expand Reminder of Event Policies and Notifications * Reminder More Due: Oct 25…" at bounding box center [204, 31] width 307 height 28
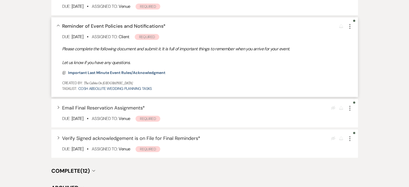
click at [77, 75] on div "Collapse Reminder of Event Policies and Notifications * Reminder More Due: Oct …" at bounding box center [204, 57] width 307 height 80
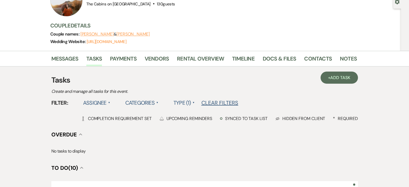
scroll to position [0, 0]
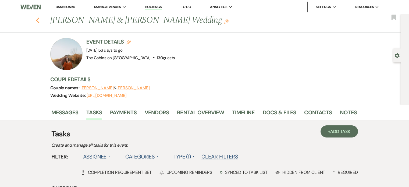
click at [40, 22] on icon "Previous" at bounding box center [38, 20] width 4 height 6
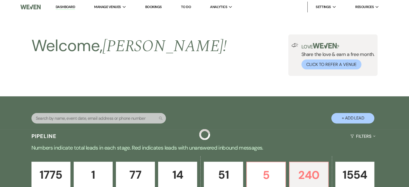
scroll to position [807, 0]
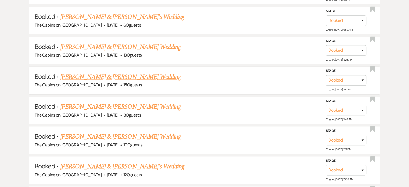
click at [115, 82] on link "Logan Ray & Katelyn Swingler's Wedding" at bounding box center [120, 77] width 121 height 10
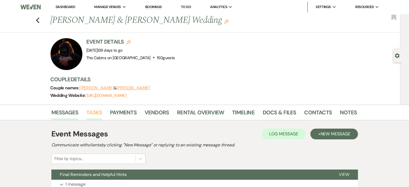
click at [102, 117] on link "Tasks" at bounding box center [94, 114] width 16 height 12
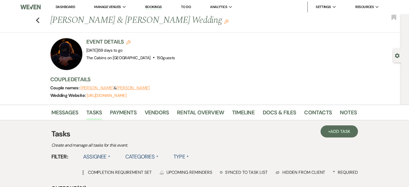
click at [189, 161] on label "Type ▲" at bounding box center [181, 157] width 15 height 10
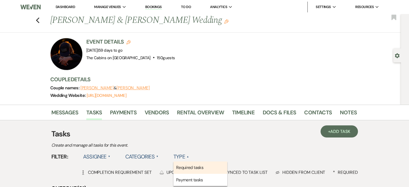
click at [218, 174] on li "Required tasks" at bounding box center [201, 167] width 54 height 12
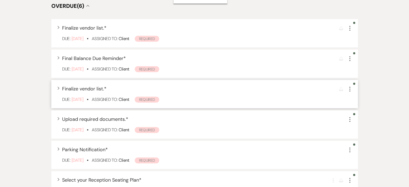
scroll to position [188, 0]
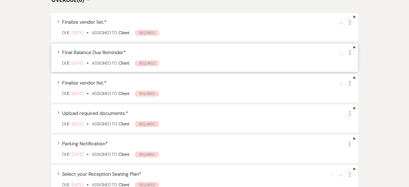
click at [347, 56] on icon "More" at bounding box center [350, 53] width 6 height 6
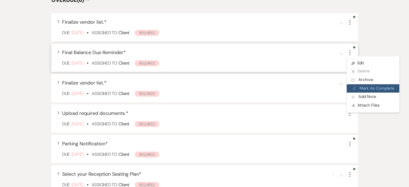
click at [347, 93] on button "Plan Portal Link Mark As Complete" at bounding box center [373, 88] width 53 height 9
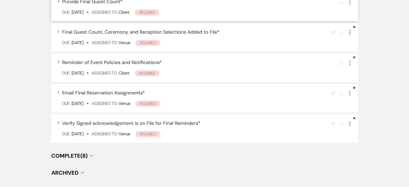
scroll to position [538, 0]
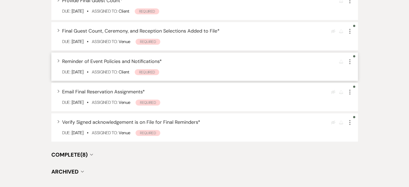
click at [59, 62] on icon "Expand" at bounding box center [58, 60] width 2 height 3
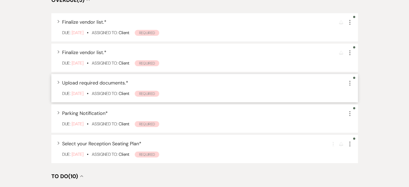
scroll to position [0, 0]
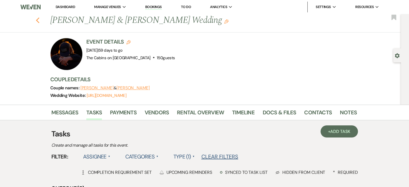
click at [40, 21] on icon "Previous" at bounding box center [38, 20] width 4 height 6
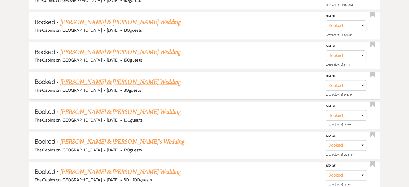
scroll to position [888, 0]
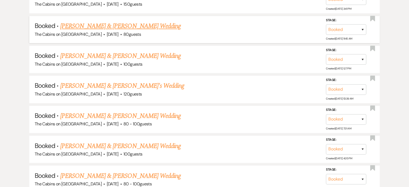
click at [102, 31] on link "Emily Daigneault & Brandon Kuhn's Wedding" at bounding box center [120, 26] width 121 height 10
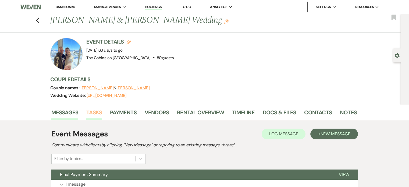
click at [102, 118] on link "Tasks" at bounding box center [94, 114] width 16 height 12
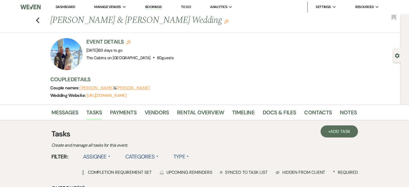
click at [189, 161] on label "Type ▲" at bounding box center [181, 157] width 15 height 10
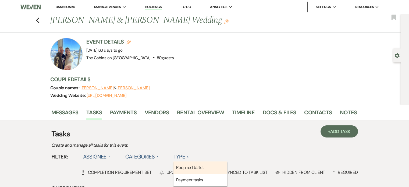
click at [220, 174] on li "Required tasks" at bounding box center [201, 167] width 54 height 12
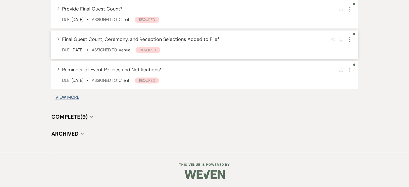
scroll to position [511, 0]
click at [59, 71] on use "button" at bounding box center [59, 69] width 2 height 3
click at [59, 71] on icon "Expand" at bounding box center [58, 69] width 2 height 3
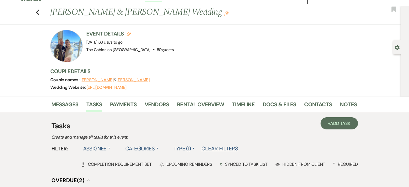
scroll to position [0, 0]
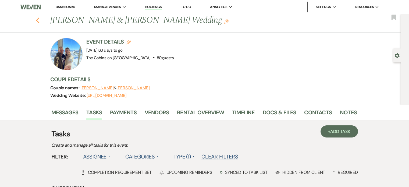
click at [40, 22] on icon "Previous" at bounding box center [38, 20] width 4 height 6
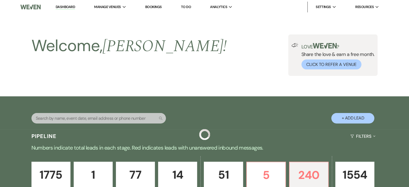
scroll to position [888, 0]
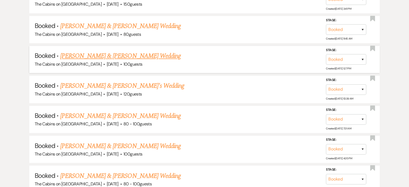
click at [100, 61] on link "Kayla Holder & Cristina Lisandrelli's Wedding" at bounding box center [120, 56] width 121 height 10
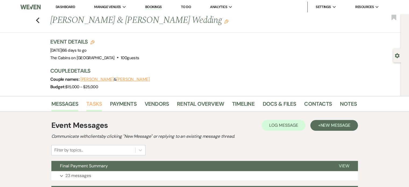
click at [102, 111] on link "Tasks" at bounding box center [94, 106] width 16 height 12
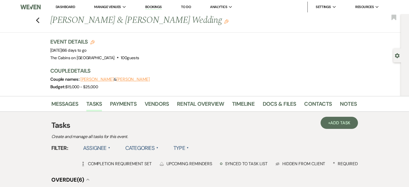
click at [189, 153] on label "Type ▲" at bounding box center [181, 148] width 15 height 10
click at [220, 165] on li "Required tasks" at bounding box center [201, 159] width 54 height 12
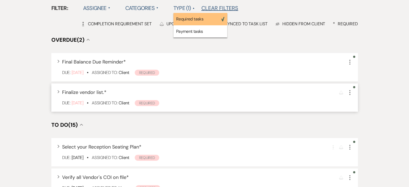
scroll to position [161, 0]
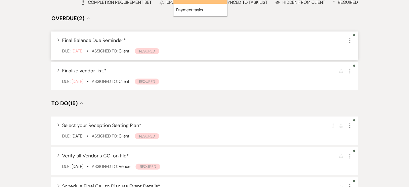
click at [350, 43] on use "button" at bounding box center [350, 40] width 1 height 5
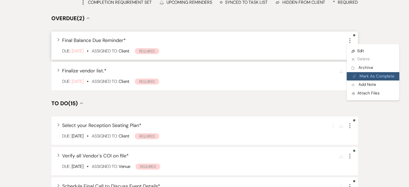
click at [353, 78] on icon "Plan Portal Link" at bounding box center [354, 76] width 3 height 4
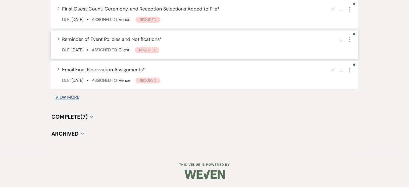
scroll to position [484, 0]
click at [59, 40] on icon "Expand" at bounding box center [58, 38] width 2 height 3
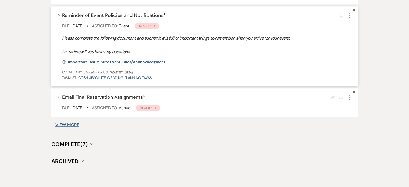
click at [60, 16] on use "button" at bounding box center [58, 15] width 3 height 2
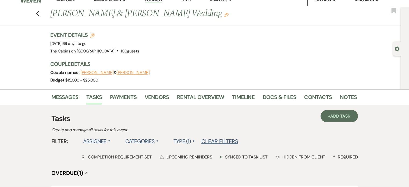
scroll to position [0, 0]
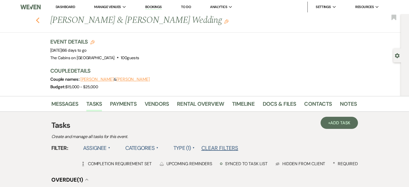
click at [40, 22] on icon "Previous" at bounding box center [38, 20] width 4 height 6
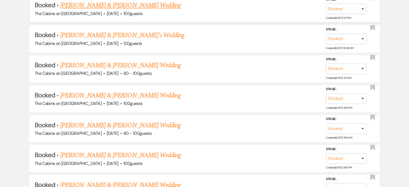
scroll to position [942, 0]
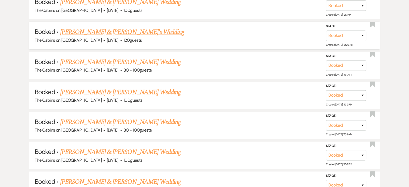
click at [99, 37] on link "Taylor Thomas & Dalton Card's Wedding" at bounding box center [122, 32] width 124 height 10
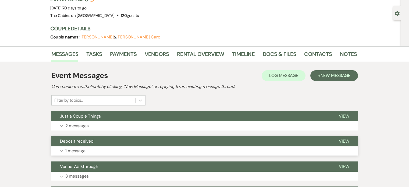
scroll to position [81, 0]
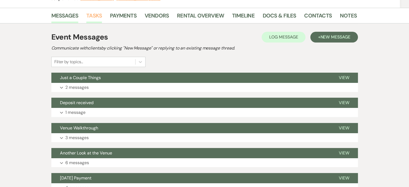
click at [102, 23] on link "Tasks" at bounding box center [94, 17] width 16 height 12
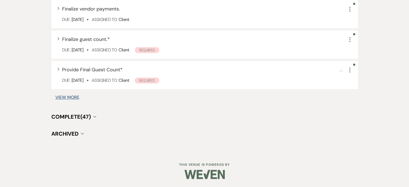
scroll to position [565, 0]
click at [79, 100] on button "View More" at bounding box center [67, 97] width 24 height 4
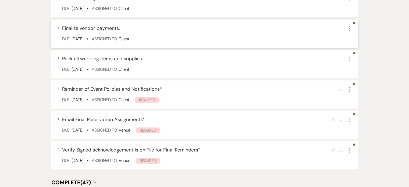
scroll to position [677, 0]
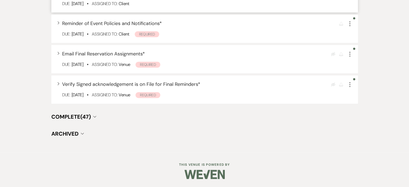
scroll to position [730, 0]
click at [77, 43] on div "Expand Reminder of Event Policies and Notifications * Reminder More Due: Nov 08…" at bounding box center [204, 29] width 307 height 28
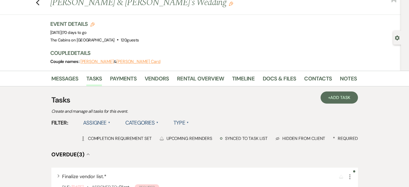
scroll to position [0, 0]
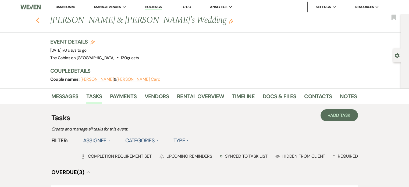
click at [40, 21] on icon "Previous" at bounding box center [38, 20] width 4 height 6
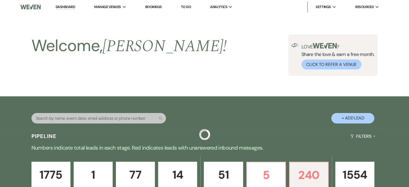
scroll to position [942, 0]
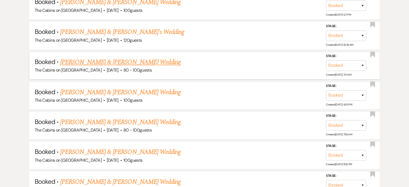
click at [82, 67] on link "Bron Wickum & Jenny Foutz's Wedding" at bounding box center [120, 62] width 121 height 10
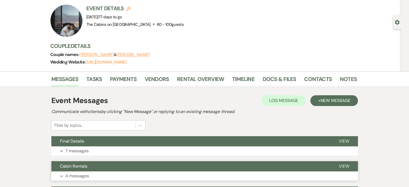
scroll to position [81, 0]
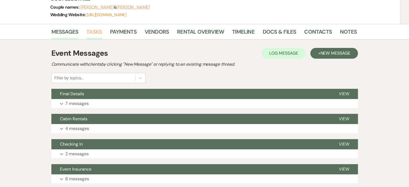
click at [102, 35] on link "Tasks" at bounding box center [94, 33] width 16 height 12
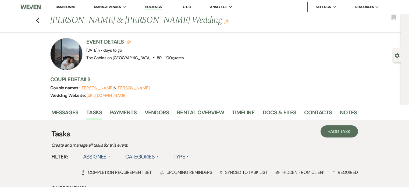
click at [189, 161] on label "Type ▲" at bounding box center [181, 157] width 15 height 10
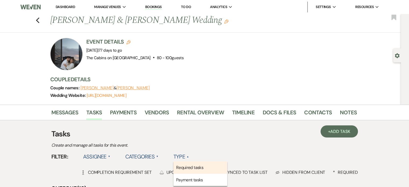
click at [226, 174] on li "Required tasks" at bounding box center [201, 167] width 54 height 12
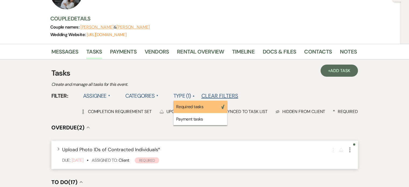
scroll to position [135, 0]
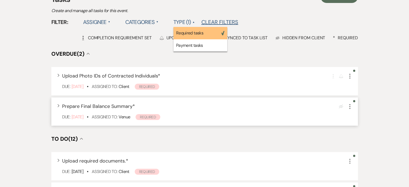
click at [347, 110] on icon "More" at bounding box center [350, 106] width 6 height 6
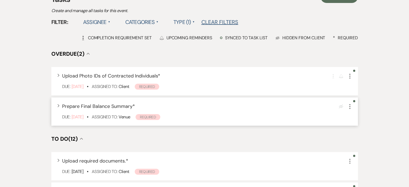
click at [347, 110] on icon "More" at bounding box center [350, 106] width 6 height 6
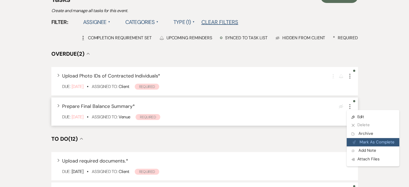
click at [347, 147] on button "Plan Portal Link Mark As Complete" at bounding box center [373, 142] width 53 height 9
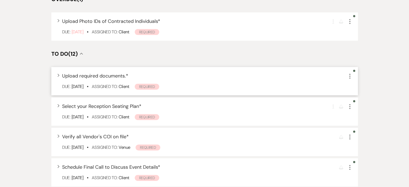
scroll to position [188, 0]
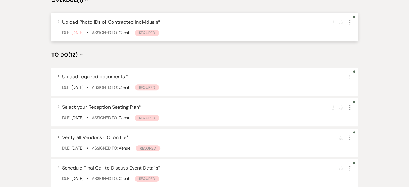
click at [347, 26] on icon "More" at bounding box center [350, 22] width 6 height 6
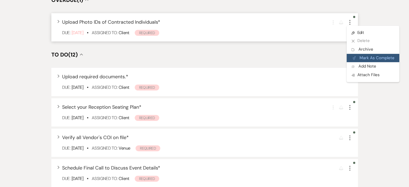
click at [347, 62] on button "Plan Portal Link Mark As Complete" at bounding box center [373, 58] width 53 height 9
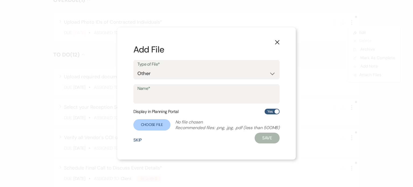
click at [133, 142] on button "Skip" at bounding box center [137, 140] width 9 height 4
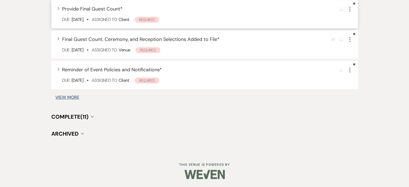
scroll to position [484, 0]
click at [74, 89] on div "Expand Reminder of Event Policies and Notifications * Reminder More Due: Nov 15…" at bounding box center [204, 75] width 307 height 28
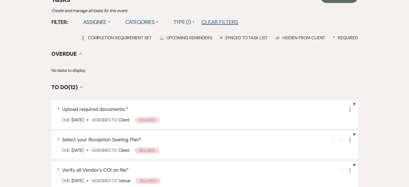
scroll to position [0, 0]
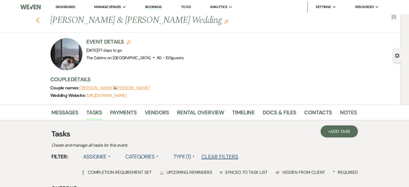
click at [39, 21] on use "button" at bounding box center [37, 20] width 3 height 6
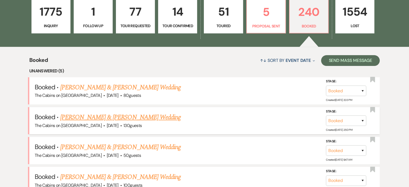
scroll to position [188, 0]
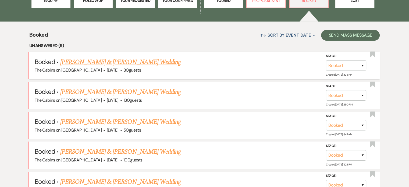
click at [109, 67] on link "Emily Golichowski & Dustin Buerkel's Wedding" at bounding box center [120, 62] width 121 height 10
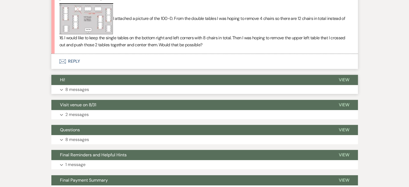
scroll to position [296, 0]
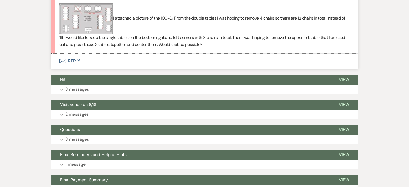
click at [91, 69] on button "Envelope Reply" at bounding box center [204, 61] width 307 height 15
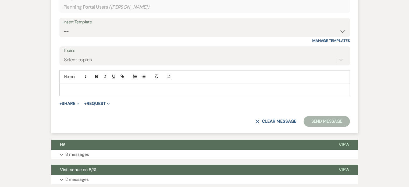
scroll to position [380, 0]
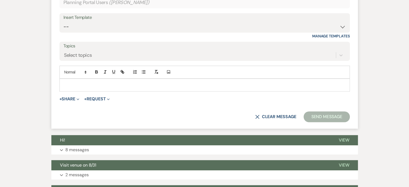
click at [85, 91] on div at bounding box center [205, 85] width 290 height 12
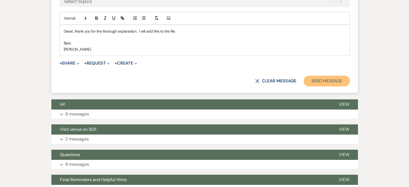
click at [304, 86] on button "Send Message" at bounding box center [327, 81] width 46 height 11
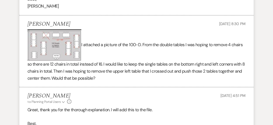
scroll to position [302, 0]
drag, startPoint x: 390, startPoint y: 1, endPoint x: 153, endPoint y: 69, distance: 246.3
click at [153, 69] on p "I attached a picture of the 100-D. From the double tables I was hoping to remov…" at bounding box center [136, 55] width 218 height 52
click at [45, 61] on img at bounding box center [54, 44] width 54 height 31
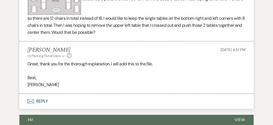
scroll to position [339, 0]
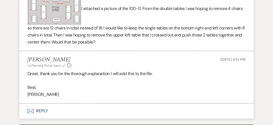
click at [94, 45] on p "I attached a picture of the 100-D. From the double tables I was hoping to remov…" at bounding box center [136, 19] width 218 height 52
click at [78, 24] on img at bounding box center [54, 8] width 54 height 31
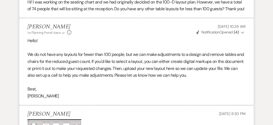
scroll to position [87, 0]
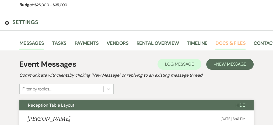
click at [234, 50] on link "Docs & Files" at bounding box center [230, 44] width 30 height 11
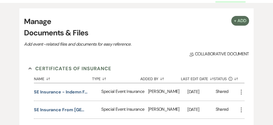
scroll to position [177, 0]
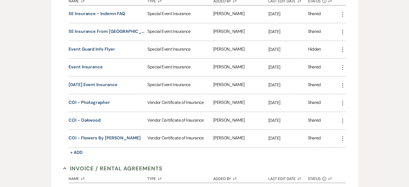
drag, startPoint x: 270, startPoint y: 0, endPoint x: 75, endPoint y: 82, distance: 211.2
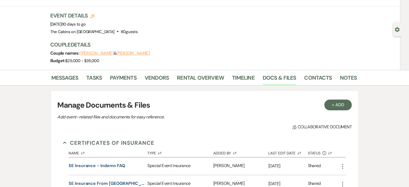
scroll to position [0, 0]
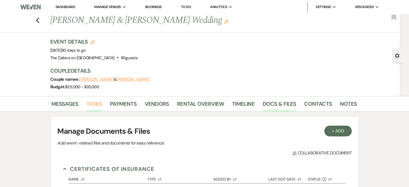
click at [102, 111] on link "Tasks" at bounding box center [94, 106] width 16 height 12
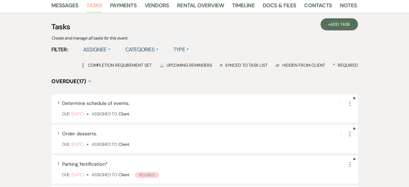
scroll to position [108, 0]
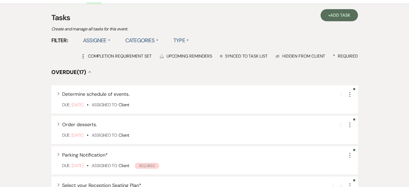
click at [189, 45] on label "Type ▲" at bounding box center [181, 41] width 15 height 10
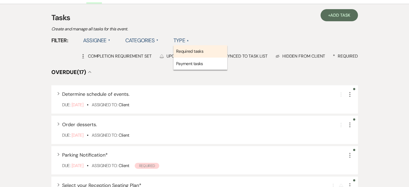
click at [226, 58] on li "Required tasks" at bounding box center [201, 51] width 54 height 12
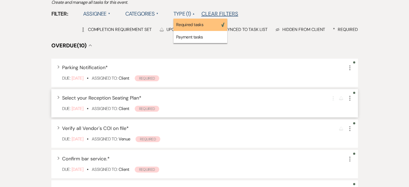
scroll to position [161, 0]
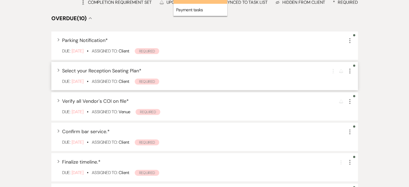
click at [59, 72] on use "button" at bounding box center [59, 70] width 2 height 3
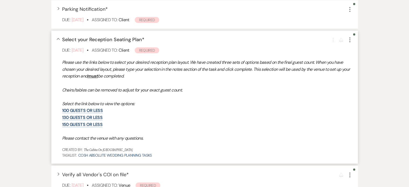
scroll to position [242, 0]
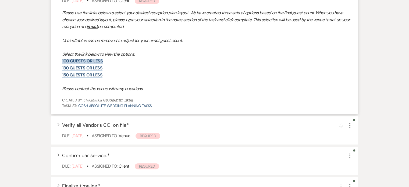
click at [98, 64] on link "100 guests or less" at bounding box center [82, 61] width 41 height 6
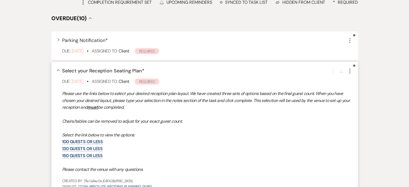
scroll to position [188, 0]
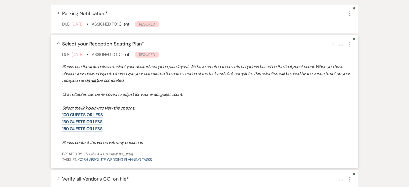
click at [60, 44] on span "Collapse" at bounding box center [58, 43] width 3 height 2
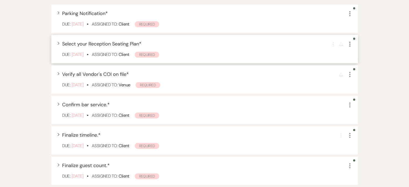
click at [59, 45] on icon "Expand" at bounding box center [58, 43] width 2 height 3
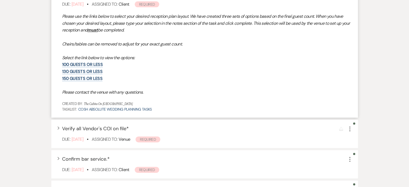
scroll to position [215, 0]
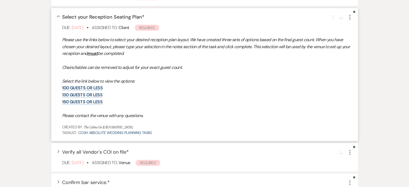
click at [350, 20] on use "button" at bounding box center [350, 17] width 1 height 5
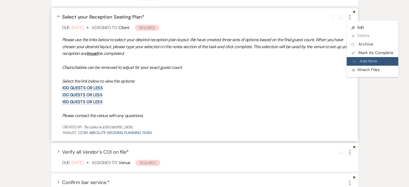
click at [347, 66] on button "Add Note Add Note" at bounding box center [373, 61] width 52 height 9
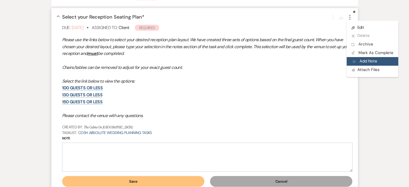
scroll to position [337, 0]
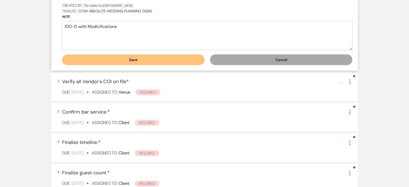
type textarea "100-D with Modicifcations"
click at [133, 65] on button "Save" at bounding box center [133, 59] width 142 height 11
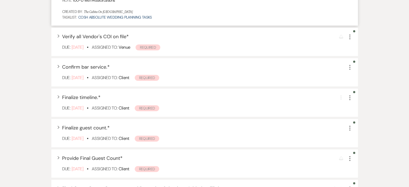
click at [115, 3] on p "100-D with Modicifcations" at bounding box center [94, 0] width 42 height 6
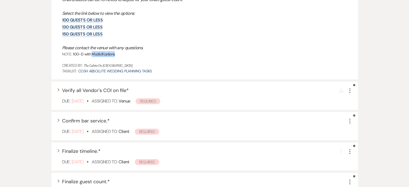
scroll to position [256, 0]
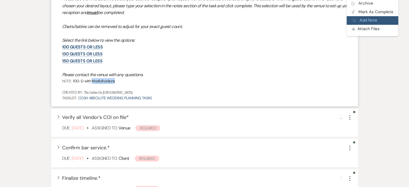
click at [347, 25] on button "Add Note Add Note" at bounding box center [373, 20] width 52 height 9
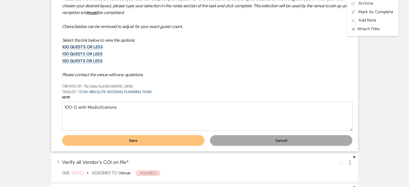
drag, startPoint x: 126, startPoint y: 174, endPoint x: 130, endPoint y: 175, distance: 3.9
click at [126, 131] on textarea "100-D with Modicifcations" at bounding box center [207, 116] width 291 height 29
click at [126, 131] on textarea "100-D with Modifcations" at bounding box center [207, 116] width 291 height 29
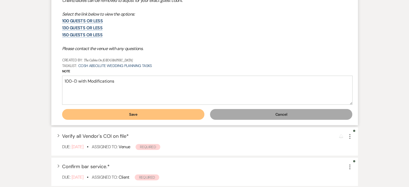
scroll to position [310, 0]
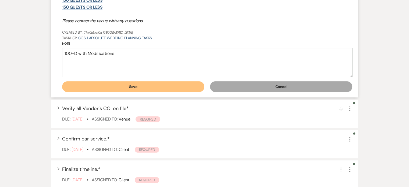
type textarea "100-D with Modifications"
click at [156, 92] on button "Save" at bounding box center [133, 86] width 142 height 11
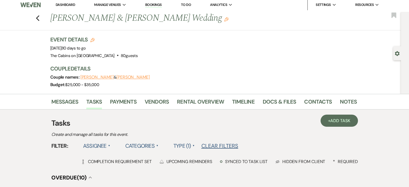
scroll to position [0, 0]
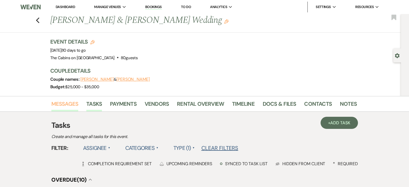
click at [79, 111] on link "Messages" at bounding box center [64, 106] width 27 height 12
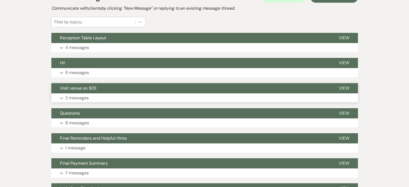
scroll to position [135, 0]
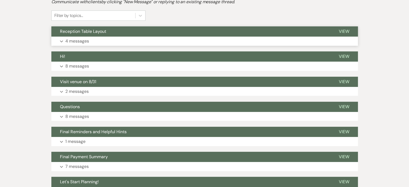
click at [89, 45] on p "4 messages" at bounding box center [77, 41] width 24 height 7
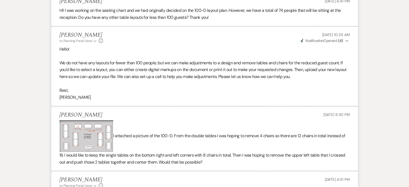
scroll to position [242, 0]
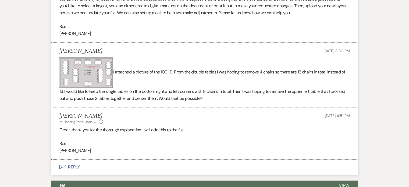
click at [113, 88] on img at bounding box center [86, 72] width 54 height 31
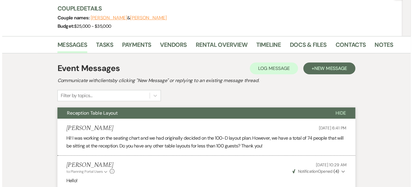
scroll to position [64, 0]
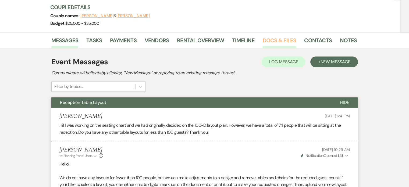
drag, startPoint x: 165, startPoint y: 0, endPoint x: 291, endPoint y: 50, distance: 135.0
click at [291, 48] on link "Docs & Files" at bounding box center [279, 42] width 33 height 12
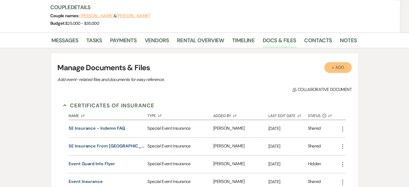
click at [325, 73] on button "+ Add" at bounding box center [338, 67] width 27 height 11
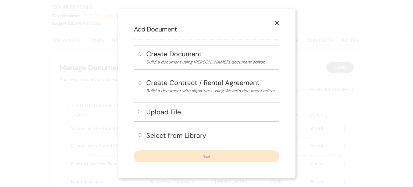
click at [138, 113] on input "radio" at bounding box center [139, 111] width 3 height 3
radio input "true"
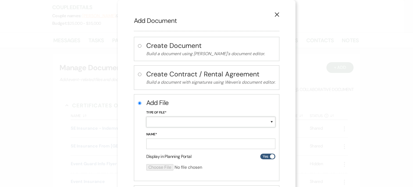
click at [157, 127] on select "Special Event Insurance Vendor Certificate of Insurance Contracts / Rental Agre…" at bounding box center [210, 122] width 129 height 10
select select "24"
click at [146, 124] on select "Special Event Insurance Vendor Certificate of Insurance Contracts / Rental Agre…" at bounding box center [210, 122] width 129 height 10
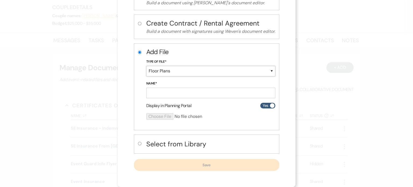
scroll to position [54, 0]
click at [146, 98] on input "Name*" at bounding box center [210, 93] width 129 height 10
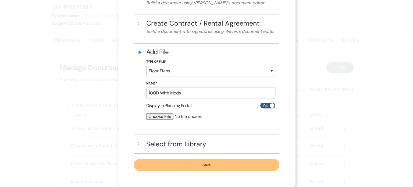
type input "100D With Mods"
click at [146, 120] on input "file" at bounding box center [196, 116] width 101 height 6
type input "C:\fakepath\9.23.2025 recept layout.jpg"
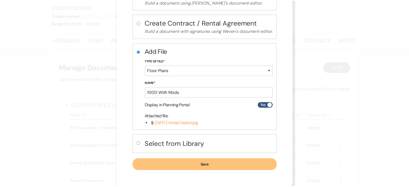
scroll to position [72, 0]
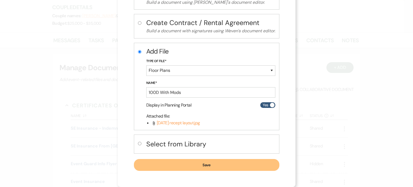
click at [200, 164] on button "Save" at bounding box center [207, 165] width 146 height 12
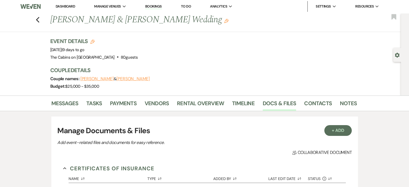
scroll to position [0, 0]
click at [79, 111] on link "Messages" at bounding box center [64, 106] width 27 height 12
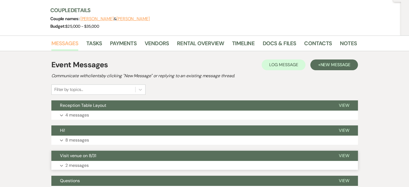
scroll to position [135, 0]
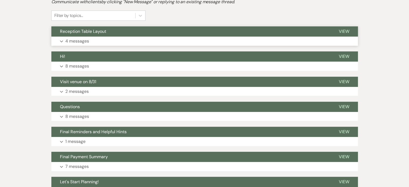
click at [89, 45] on p "4 messages" at bounding box center [77, 41] width 24 height 7
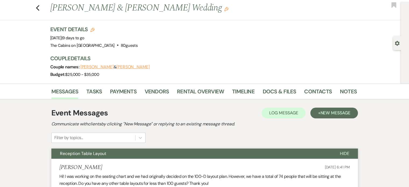
scroll to position [0, 0]
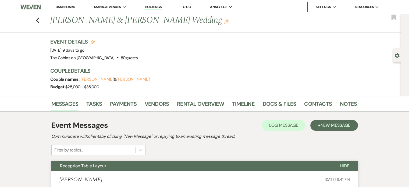
click at [65, 5] on link "Dashboard" at bounding box center [65, 7] width 19 height 5
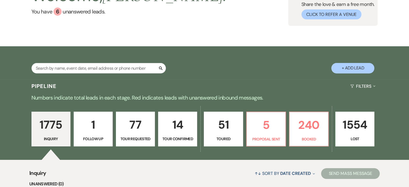
scroll to position [108, 0]
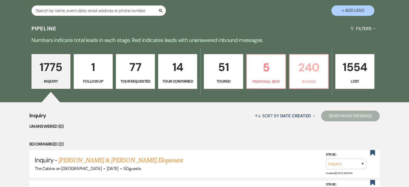
click at [309, 76] on p "240" at bounding box center [309, 67] width 32 height 18
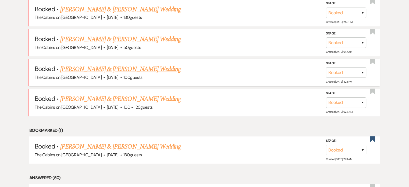
scroll to position [242, 0]
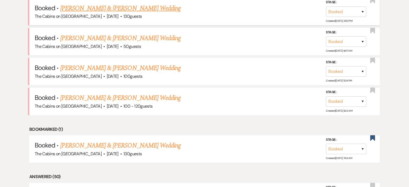
click at [97, 13] on link "Jayden John & Dino Monaco's Wedding" at bounding box center [120, 8] width 121 height 10
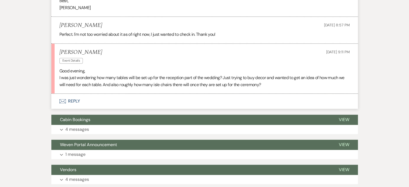
scroll to position [807, 0]
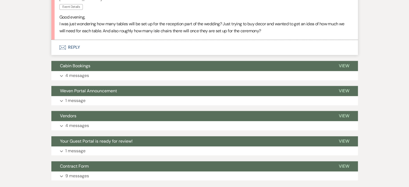
click at [95, 55] on button "Envelope Reply" at bounding box center [204, 47] width 307 height 15
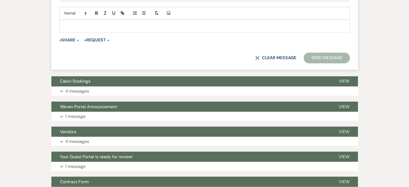
scroll to position [940, 0]
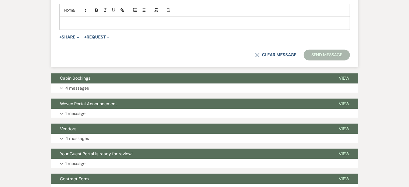
click at [105, 26] on p at bounding box center [205, 23] width 282 height 6
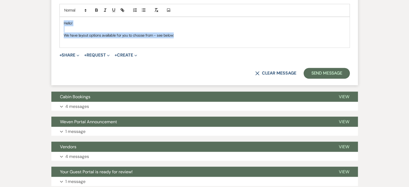
drag, startPoint x: 121, startPoint y: 140, endPoint x: 56, endPoint y: 127, distance: 65.6
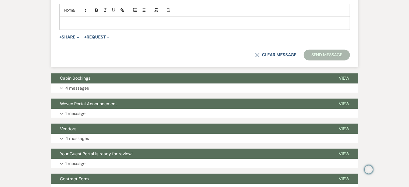
select select "1932"
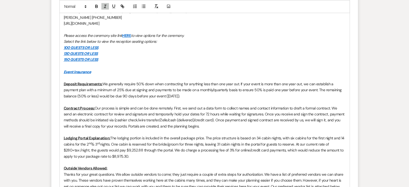
scroll to position [967, 0]
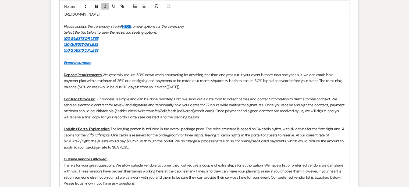
drag, startPoint x: 135, startPoint y: 129, endPoint x: 79, endPoint y: 106, distance: 60.7
click at [79, 106] on div "Contact - Shannon with Olive R Twist Az at (480)584-1939 or email info.ort.az@g…" at bounding box center [205, 98] width 290 height 217
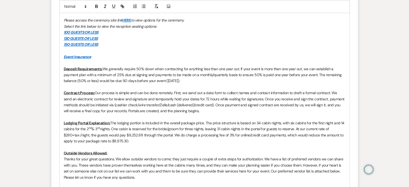
drag, startPoint x: 81, startPoint y: 132, endPoint x: 205, endPoint y: 130, distance: 123.5
click at [205, 23] on p "Please access the ceremony site link HERE to view options for the ceremony." at bounding box center [205, 20] width 282 height 6
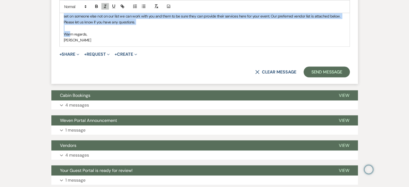
scroll to position [1155, 0]
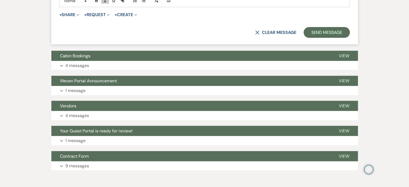
drag, startPoint x: 80, startPoint y: 80, endPoint x: 115, endPoint y: 111, distance: 46.3
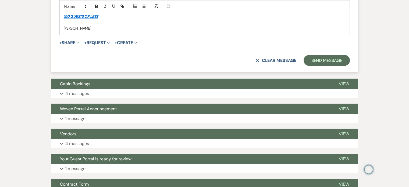
scroll to position [989, 0]
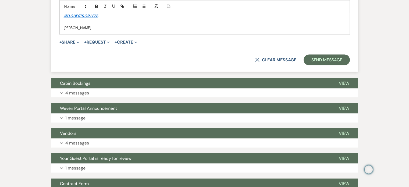
click at [82, 25] on p at bounding box center [205, 22] width 282 height 6
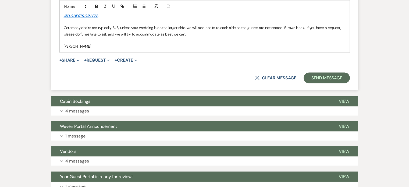
scroll to position [1043, 0]
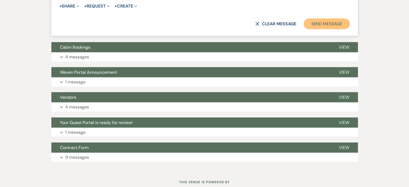
click at [304, 29] on button "Send Message" at bounding box center [327, 24] width 46 height 11
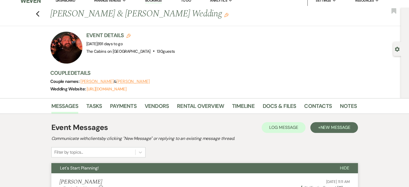
scroll to position [0, 0]
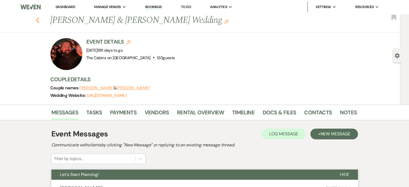
click at [40, 20] on icon "Previous" at bounding box center [38, 20] width 4 height 6
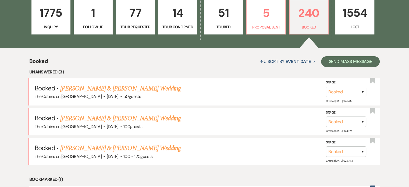
scroll to position [161, 0]
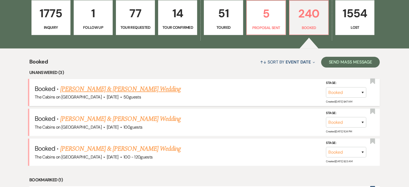
click at [110, 94] on link "Brooke Wallinger & Ryan Winter's Wedding" at bounding box center [120, 89] width 121 height 10
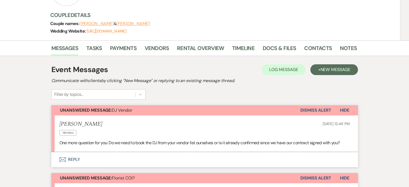
scroll to position [135, 0]
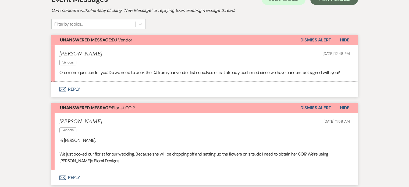
click at [96, 97] on button "Envelope Reply" at bounding box center [204, 89] width 307 height 15
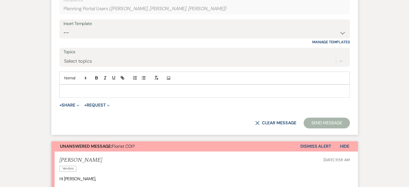
scroll to position [241, 0]
click at [92, 94] on p at bounding box center [205, 91] width 282 height 6
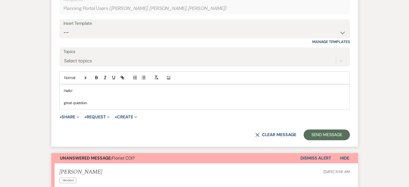
click at [83, 106] on p "great question." at bounding box center [205, 103] width 282 height 6
click at [114, 106] on p "Great question." at bounding box center [205, 103] width 282 height 6
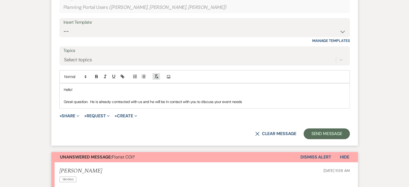
scroll to position [268, 0]
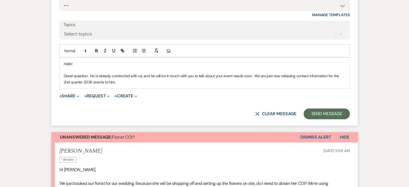
click at [200, 85] on p "Great question. He is already contracted with us, and he will be in touch with …" at bounding box center [205, 79] width 282 height 12
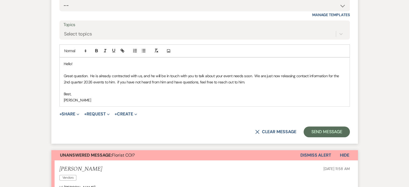
click at [166, 85] on p "Great question. He is already contracted with us, and he will be in touch with …" at bounding box center [205, 79] width 282 height 12
click at [167, 85] on p "Great question. He is already contracted with us, and he will be in touch with …" at bounding box center [205, 79] width 282 height 12
click at [80, 116] on button "+ Share Expand" at bounding box center [69, 114] width 20 height 4
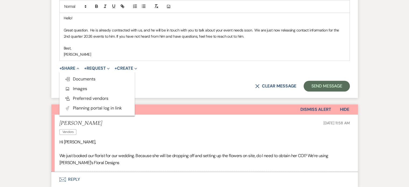
scroll to position [322, 0]
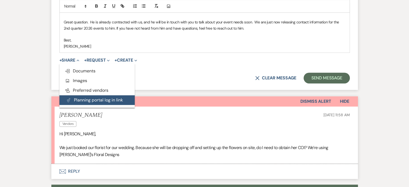
click at [101, 105] on button "Plan Portal Link Planning portal log in link" at bounding box center [96, 100] width 75 height 10
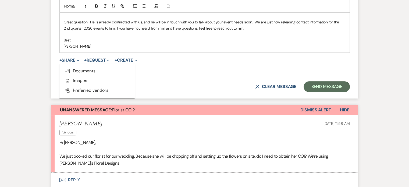
click at [125, 72] on icon "Remove" at bounding box center [123, 70] width 4 height 4
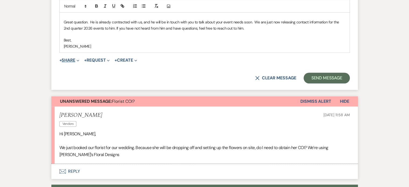
click at [80, 62] on button "+ Share Expand" at bounding box center [69, 60] width 20 height 4
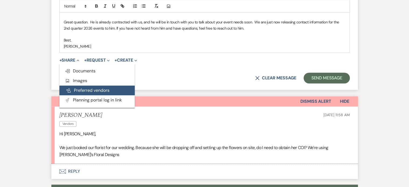
click at [98, 95] on button "Pref Vendors Preferred vendors" at bounding box center [96, 91] width 75 height 10
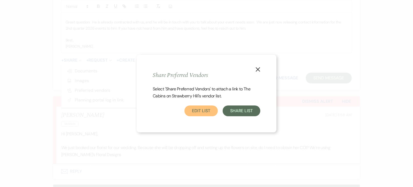
click at [199, 114] on link "Edit List" at bounding box center [201, 110] width 33 height 11
click at [256, 67] on icon "X" at bounding box center [258, 69] width 5 height 5
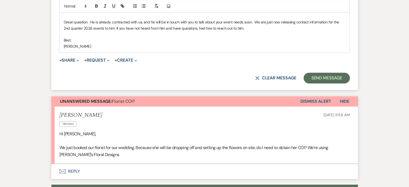
click at [95, 37] on p at bounding box center [205, 34] width 282 height 6
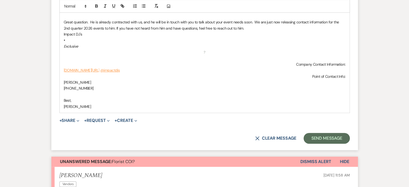
click at [101, 43] on p "•" at bounding box center [205, 40] width 282 height 6
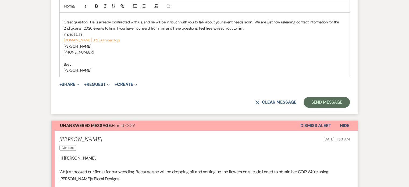
click at [100, 49] on p "DJ Elliot" at bounding box center [205, 46] width 282 height 6
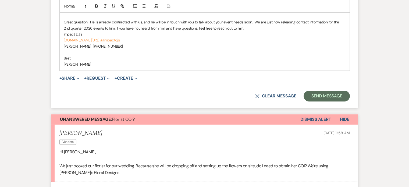
click at [117, 37] on p "Impact DJ's" at bounding box center [205, 34] width 282 height 6
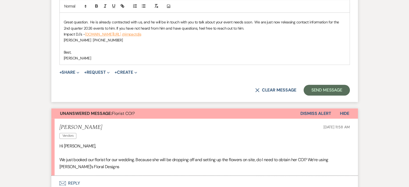
click at [81, 65] on div "Hello! Great question. He is already contracted with us, and he will be in touc…" at bounding box center [205, 34] width 290 height 61
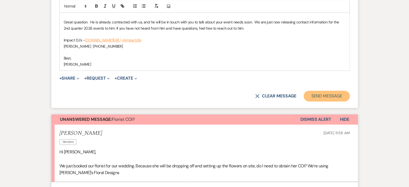
click at [304, 101] on button "Send Message" at bounding box center [327, 96] width 46 height 11
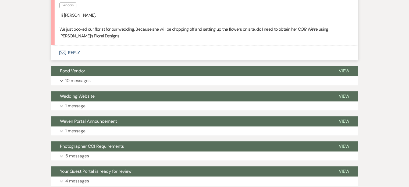
scroll to position [344, 0]
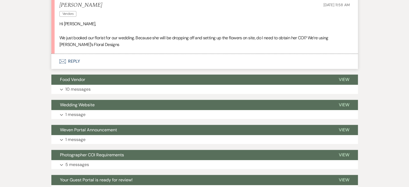
click at [89, 69] on button "Envelope Reply" at bounding box center [204, 61] width 307 height 15
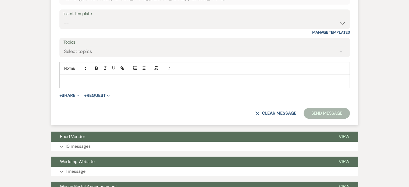
scroll to position [442, 0]
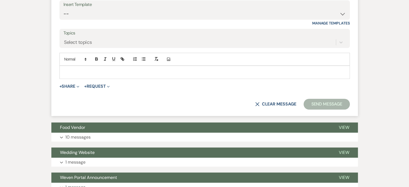
click at [87, 75] on p at bounding box center [205, 72] width 282 height 6
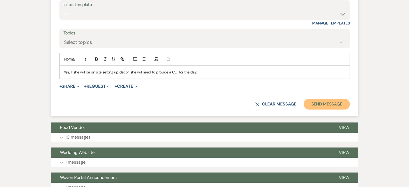
click at [304, 110] on button "Send Message" at bounding box center [327, 104] width 46 height 11
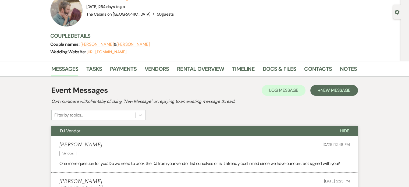
scroll to position [0, 0]
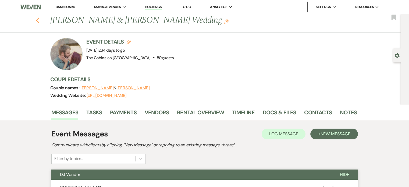
click at [40, 21] on icon "Previous" at bounding box center [38, 20] width 4 height 6
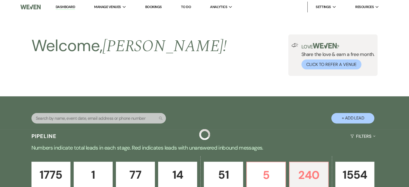
scroll to position [161, 0]
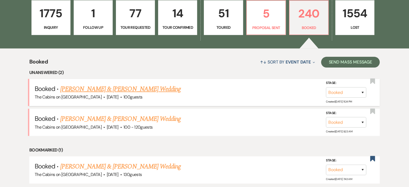
click at [112, 94] on link "Jadie Plummer & Kevy Mortensen's Wedding" at bounding box center [120, 89] width 121 height 10
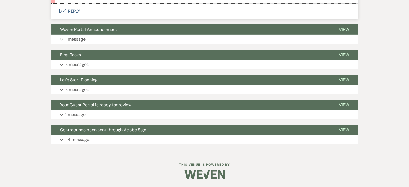
scroll to position [1884, 0]
click at [94, 19] on button "Envelope Reply" at bounding box center [204, 11] width 307 height 15
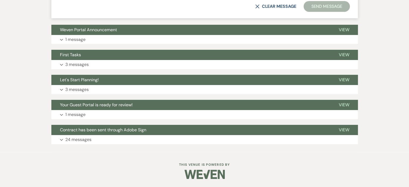
scroll to position [1987, 0]
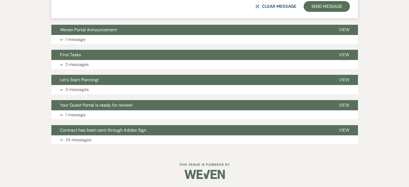
click at [304, 12] on button "Send Message" at bounding box center [327, 6] width 46 height 11
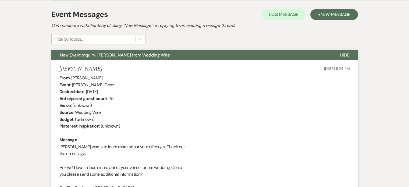
scroll to position [0, 0]
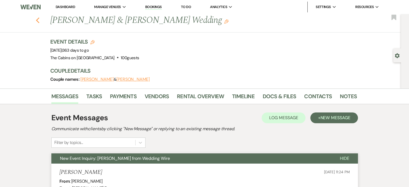
click at [40, 21] on icon "Previous" at bounding box center [38, 20] width 4 height 6
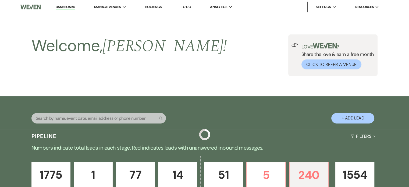
scroll to position [161, 0]
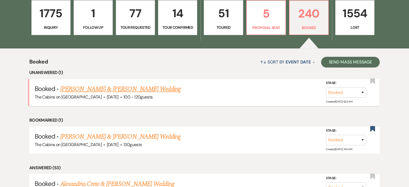
click at [118, 94] on link "Ashley Gilligan & Morgan Keith's Wedding" at bounding box center [120, 89] width 121 height 10
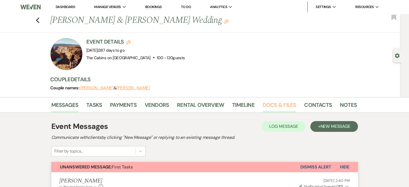
click at [291, 108] on link "Docs & Files" at bounding box center [279, 107] width 33 height 12
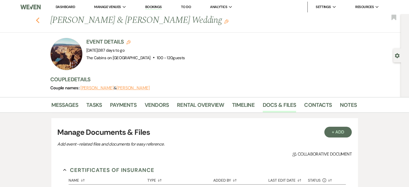
click at [40, 22] on icon "Previous" at bounding box center [38, 20] width 4 height 6
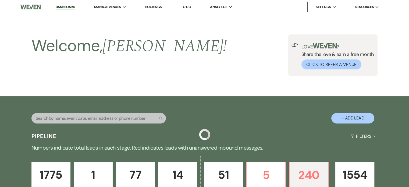
scroll to position [161, 0]
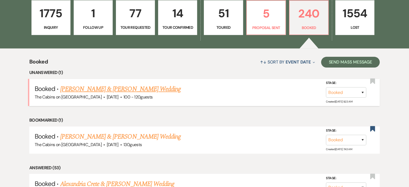
click at [98, 94] on link "Ashley Gilligan & Morgan Keith's Wedding" at bounding box center [120, 89] width 121 height 10
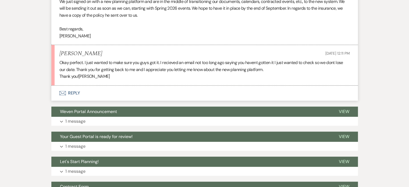
click at [91, 101] on button "Envelope Reply" at bounding box center [204, 93] width 307 height 15
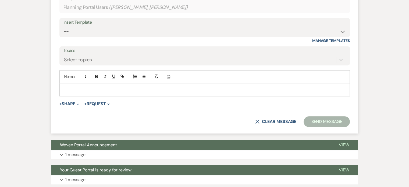
scroll to position [490, 0]
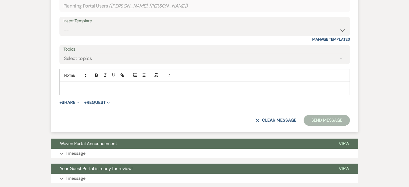
click at [95, 94] on div at bounding box center [205, 88] width 290 height 12
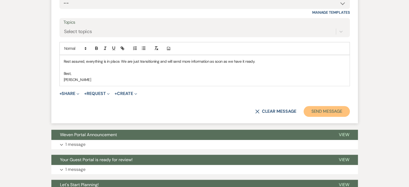
click at [304, 117] on button "Send Message" at bounding box center [327, 111] width 46 height 11
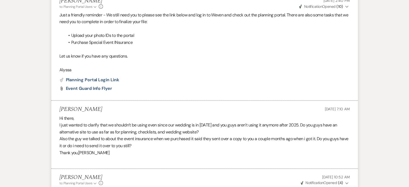
scroll to position [0, 0]
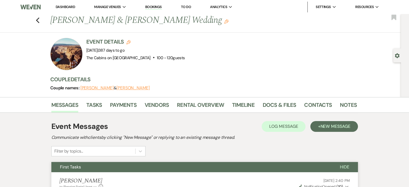
click at [72, 7] on link "Dashboard" at bounding box center [65, 7] width 19 height 5
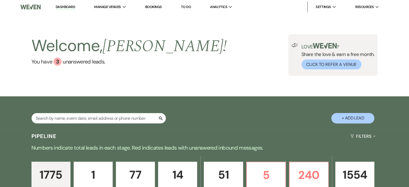
scroll to position [81, 0]
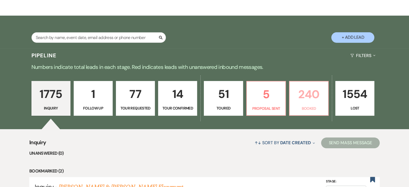
click at [318, 103] on p "240" at bounding box center [309, 94] width 32 height 18
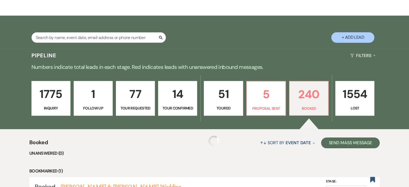
scroll to position [161, 0]
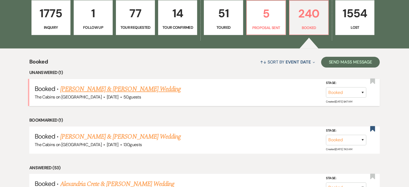
click at [80, 94] on link "Brooke Wallinger & Ryan Winter's Wedding" at bounding box center [120, 89] width 121 height 10
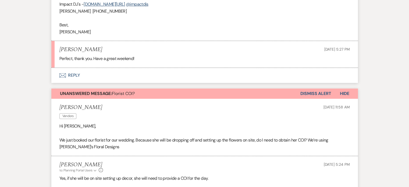
scroll to position [269, 0]
click at [91, 83] on button "Envelope Reply" at bounding box center [204, 75] width 307 height 15
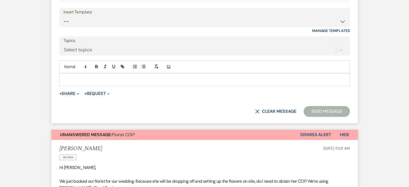
scroll to position [373, 0]
click at [101, 82] on p at bounding box center [205, 79] width 282 height 6
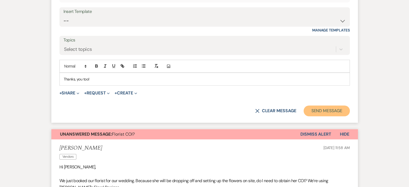
click at [309, 116] on button "Send Message" at bounding box center [327, 110] width 46 height 11
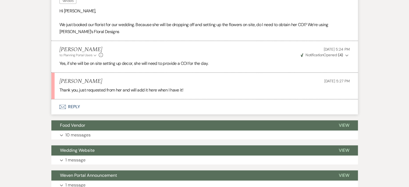
scroll to position [414, 0]
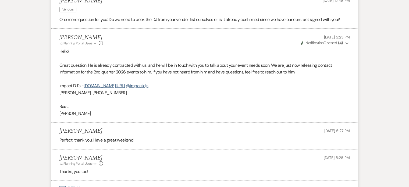
scroll to position [145, 0]
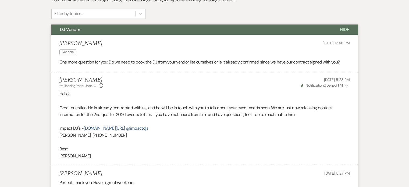
click at [340, 32] on span "Hide" at bounding box center [344, 30] width 9 height 6
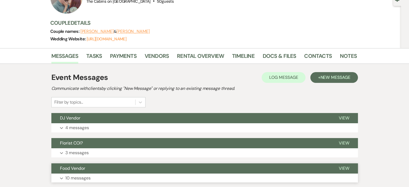
scroll to position [0, 0]
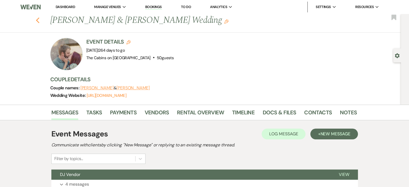
click at [40, 22] on icon "Previous" at bounding box center [38, 20] width 4 height 6
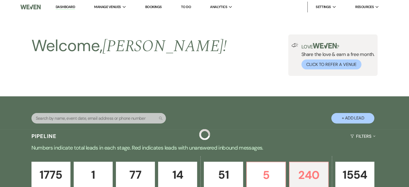
scroll to position [161, 0]
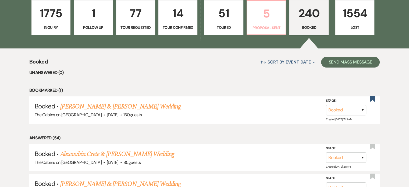
click at [264, 23] on p "5" at bounding box center [267, 14] width 32 height 18
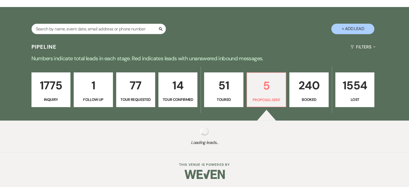
select select "6"
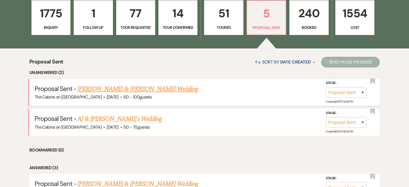
click at [115, 94] on link "Joel Maxwell & Kim Parkinson's Wedding" at bounding box center [138, 89] width 121 height 10
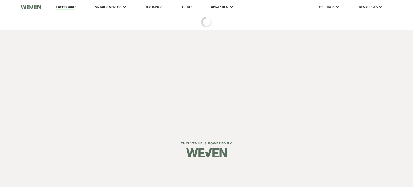
select select "6"
select select "5"
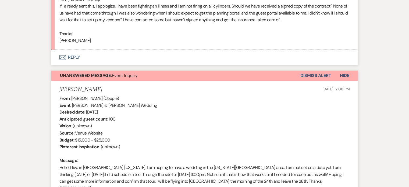
scroll to position [915, 0]
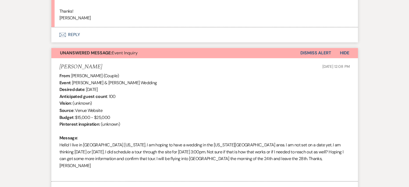
click at [301, 58] on button "Dismiss Alert" at bounding box center [316, 53] width 31 height 10
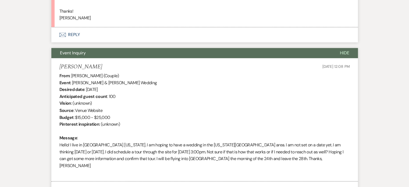
click at [340, 56] on span "Hide" at bounding box center [344, 53] width 9 height 6
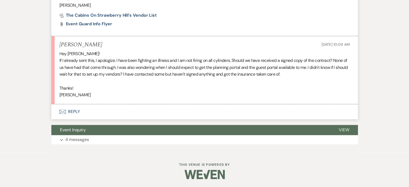
click at [99, 107] on button "Envelope Reply" at bounding box center [204, 111] width 307 height 15
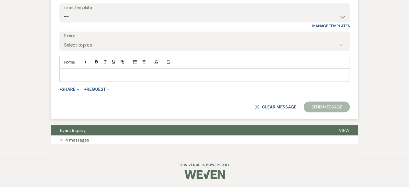
scroll to position [1013, 0]
click at [84, 81] on div at bounding box center [205, 75] width 290 height 12
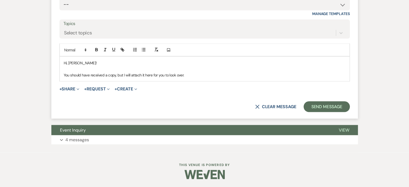
click at [203, 78] on p "You should have received a copy, but I will attach it here for you to look over." at bounding box center [205, 75] width 282 height 6
click at [80, 91] on button "+ Share Expand" at bounding box center [69, 89] width 20 height 4
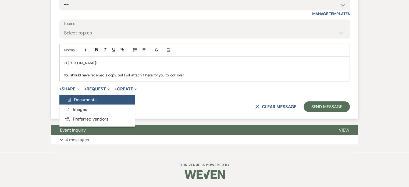
click at [99, 104] on button "Doc Upload Documents" at bounding box center [96, 100] width 75 height 10
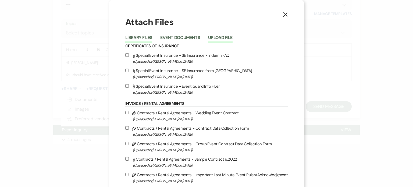
click at [233, 43] on button "Upload File" at bounding box center [220, 40] width 24 height 8
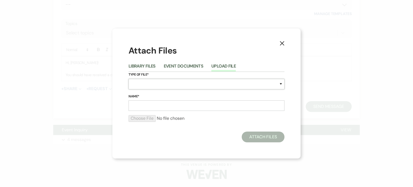
click at [151, 84] on select "Special Event Insurance Vendor Certificate of Insurance Contracts / Rental Agre…" at bounding box center [207, 84] width 156 height 10
select select "10"
click at [129, 79] on select "Special Event Insurance Vendor Certificate of Insurance Contracts / Rental Agre…" at bounding box center [207, 84] width 156 height 10
click at [144, 108] on input "Name*" at bounding box center [207, 105] width 156 height 10
click at [281, 41] on icon "X" at bounding box center [282, 43] width 5 height 5
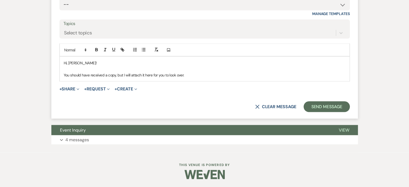
scroll to position [1067, 0]
click at [80, 92] on span "+ Share Expand Doc Upload Documents Add Photo Images Pref Vendors Preferred ven…" at bounding box center [69, 89] width 20 height 6
click at [80, 91] on button "+ Share Expand" at bounding box center [69, 89] width 20 height 4
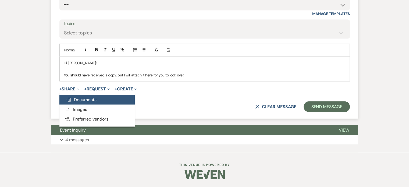
click at [97, 102] on span "Doc Upload Documents" at bounding box center [81, 100] width 31 height 6
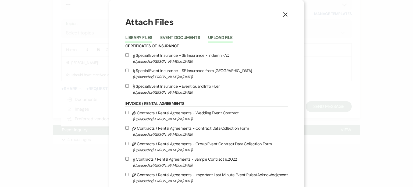
click at [233, 43] on button "Upload File" at bounding box center [220, 40] width 24 height 8
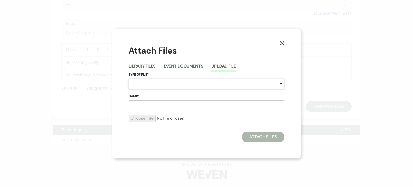
click at [141, 86] on select "Special Event Insurance Vendor Certificate of Insurance Contracts / Rental Agre…" at bounding box center [207, 84] width 156 height 10
select select "10"
click at [129, 79] on select "Special Event Insurance Vendor Certificate of Insurance Contracts / Rental Agre…" at bounding box center [207, 84] width 156 height 10
click at [147, 107] on input "Name*" at bounding box center [207, 105] width 156 height 10
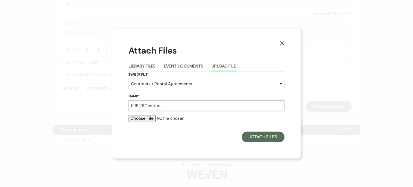
click at [147, 107] on input "5.19.26Contract" at bounding box center [207, 105] width 156 height 10
type input "5.19.26 Contract"
click at [142, 122] on input "file" at bounding box center [207, 118] width 156 height 6
type input "C:\fakepath\5.19.2026 Parkinson-Maxwell Wedding Contract_encrypted_.pdf"
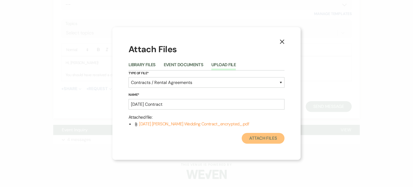
click at [264, 144] on button "Attach Files" at bounding box center [263, 138] width 43 height 11
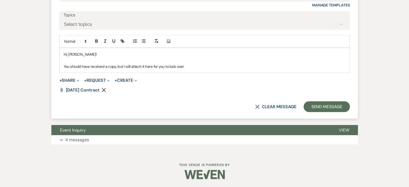
click at [207, 69] on p "You should have received a copy, but I will attach it here for you to look over." at bounding box center [205, 66] width 282 height 6
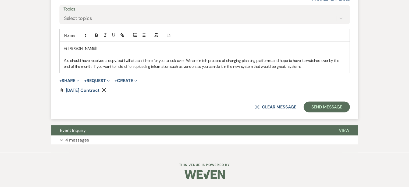
click at [87, 69] on p "You should have received a copy, but I will attach it here for you to look over…" at bounding box center [205, 63] width 282 height 12
click at [222, 69] on p "You should have received a copy, but I will attach it here for you to look over…" at bounding box center [205, 63] width 282 height 12
drag, startPoint x: 97, startPoint y: 105, endPoint x: 128, endPoint y: 107, distance: 31.0
click at [128, 69] on p "You should have received a copy, but I will attach it here for you to look over…" at bounding box center [205, 63] width 282 height 12
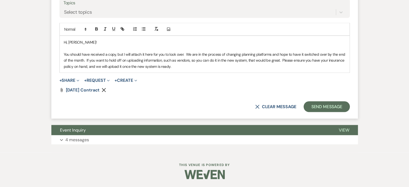
click at [271, 69] on p "You should have received a copy, but I will attach it here for you to look over…" at bounding box center [205, 60] width 282 height 18
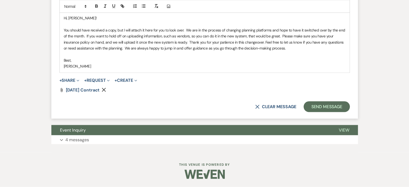
click at [285, 51] on p "You should have received a copy, but I will attach it here for you to look over…" at bounding box center [205, 39] width 282 height 24
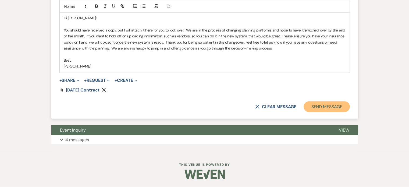
click at [304, 112] on button "Send Message" at bounding box center [327, 106] width 46 height 11
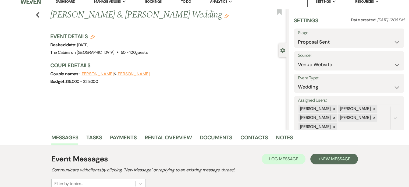
scroll to position [0, 0]
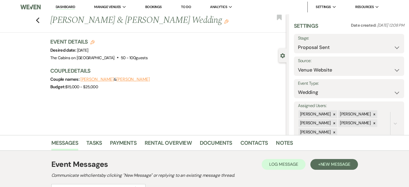
click at [68, 6] on link "Dashboard" at bounding box center [65, 7] width 19 height 5
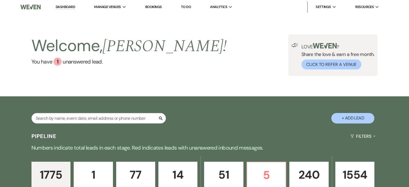
scroll to position [108, 0]
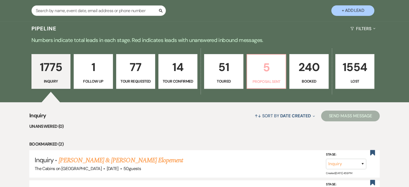
click at [267, 76] on p "5" at bounding box center [267, 67] width 32 height 18
select select "6"
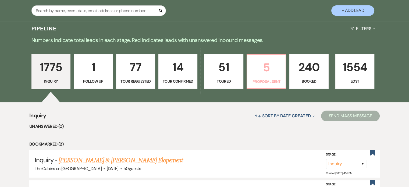
select select "6"
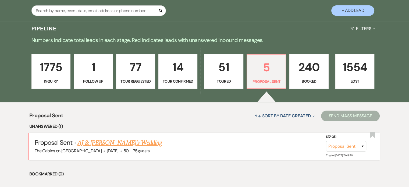
click at [116, 148] on link "AJ & [PERSON_NAME]'s Wedding" at bounding box center [120, 143] width 85 height 10
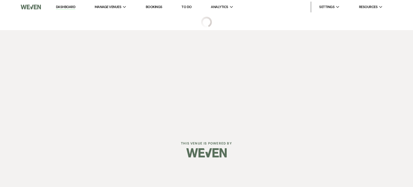
select select "6"
select select "5"
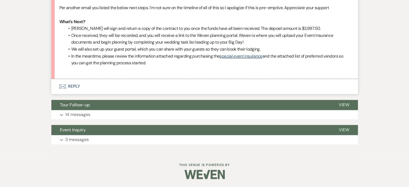
scroll to position [915, 0]
click at [94, 94] on button "Envelope Reply" at bounding box center [204, 86] width 307 height 15
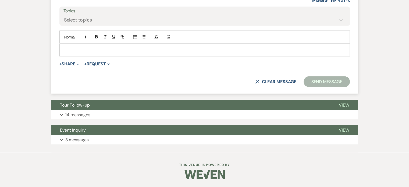
scroll to position [1116, 0]
click at [90, 111] on p "14 messages" at bounding box center [77, 114] width 25 height 7
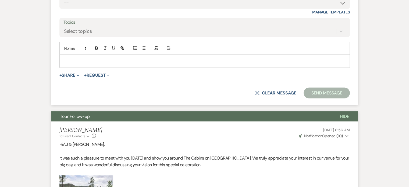
scroll to position [1033, 0]
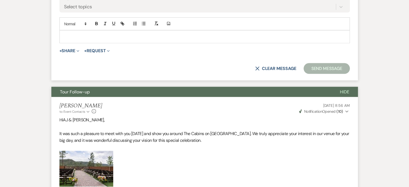
click at [88, 43] on div at bounding box center [205, 37] width 290 height 12
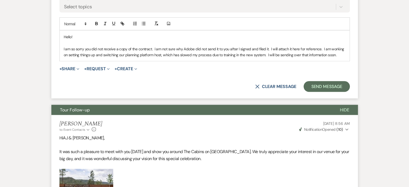
click at [154, 58] on p "I am so sorry you did not receive a copy of the contract. I am not sure why Ado…" at bounding box center [205, 52] width 282 height 12
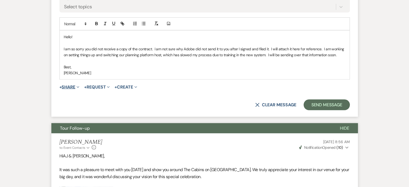
click at [80, 89] on button "+ Share Expand" at bounding box center [69, 87] width 20 height 4
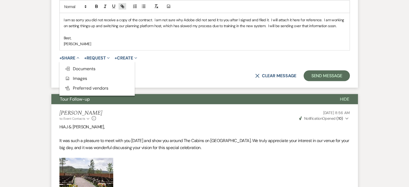
scroll to position [1130, 0]
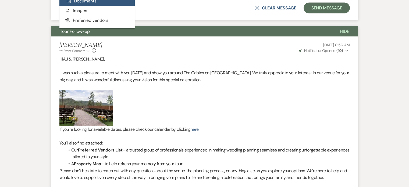
click at [96, 4] on span "Doc Upload Documents" at bounding box center [81, 1] width 31 height 6
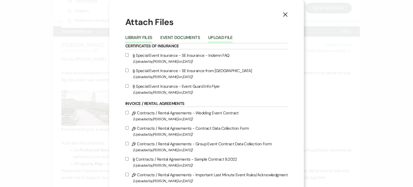
click at [233, 43] on button "Upload File" at bounding box center [220, 40] width 24 height 8
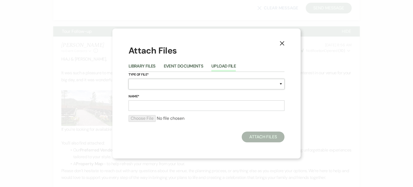
click at [135, 82] on select "Special Event Insurance Vendor Certificate of Insurance Contracts / Rental Agre…" at bounding box center [207, 84] width 156 height 10
select select "10"
click at [129, 79] on select "Special Event Insurance Vendor Certificate of Insurance Contracts / Rental Agre…" at bounding box center [207, 84] width 156 height 10
click at [135, 111] on input "Name*" at bounding box center [207, 105] width 156 height 10
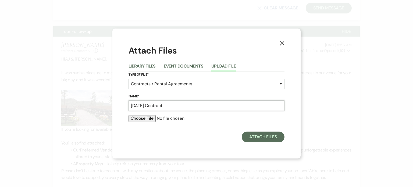
type input "[DATE] Contract"
click at [151, 122] on input "file" at bounding box center [207, 118] width 156 height 6
type input "C:\fakepath\6.1.2026 Nukho-Long Wedding Contract_encrypted_.pdf"
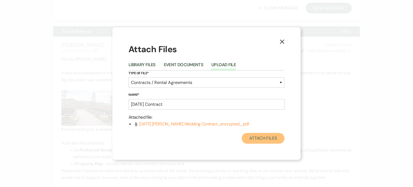
click at [265, 144] on button "Attach Files" at bounding box center [263, 138] width 43 height 11
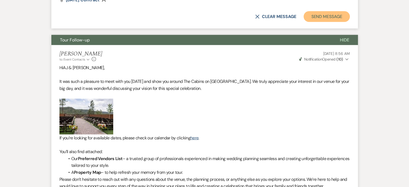
click at [304, 22] on button "Send Message" at bounding box center [327, 16] width 46 height 11
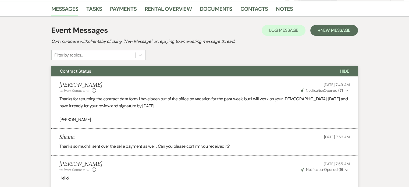
scroll to position [0, 0]
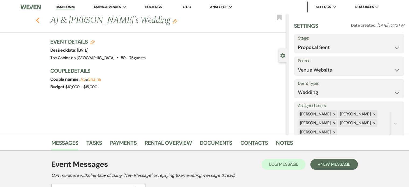
click at [39, 21] on use "button" at bounding box center [37, 20] width 3 height 6
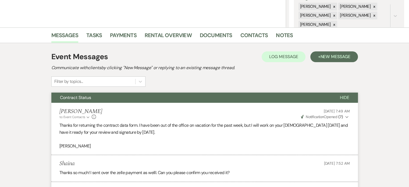
select select "6"
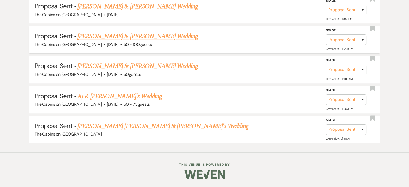
scroll to position [309, 0]
click at [114, 92] on link "AJ & [PERSON_NAME]'s Wedding" at bounding box center [120, 97] width 85 height 10
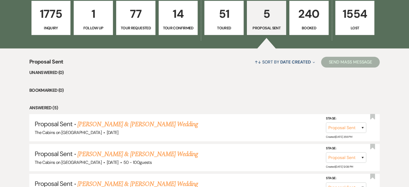
select select "6"
select select "5"
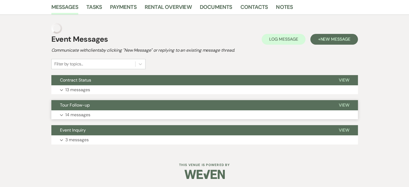
scroll to position [150, 0]
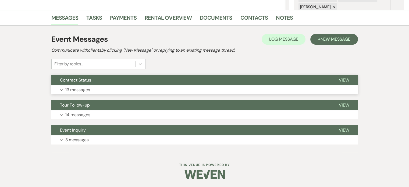
click at [90, 86] on p "13 messages" at bounding box center [77, 89] width 25 height 7
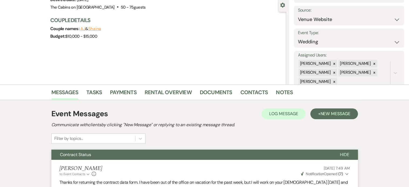
scroll to position [43, 0]
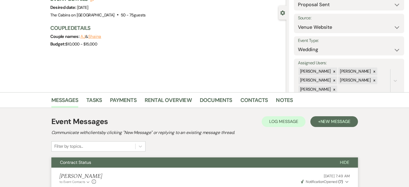
click at [332, 168] on button "Hide" at bounding box center [345, 162] width 27 height 10
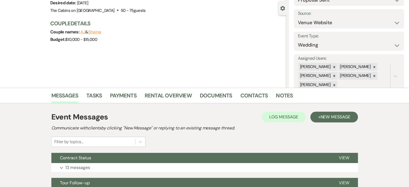
scroll to position [150, 0]
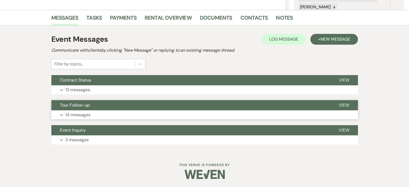
click at [90, 111] on p "14 messages" at bounding box center [77, 114] width 25 height 7
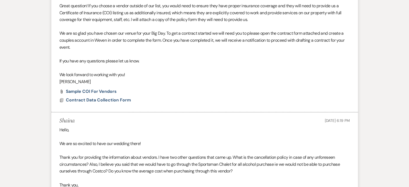
scroll to position [688, 0]
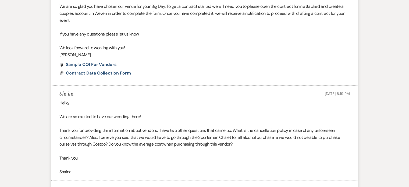
click at [128, 76] on span "Contract Data Collection Form" at bounding box center [98, 73] width 65 height 6
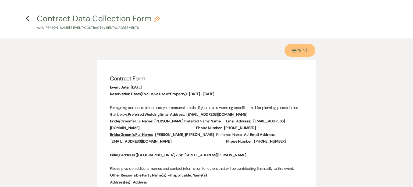
click at [292, 54] on link "Printer Print" at bounding box center [300, 50] width 31 height 13
click at [29, 16] on h4 "Previous Contract Data Collection Form Pencil AJ & Shaina's Event • Contracts /…" at bounding box center [207, 21] width 388 height 17
click at [29, 17] on icon "Previous" at bounding box center [28, 18] width 4 height 6
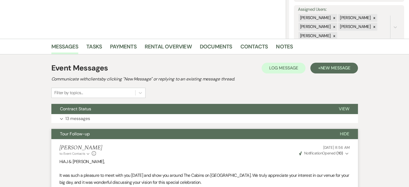
scroll to position [0, 0]
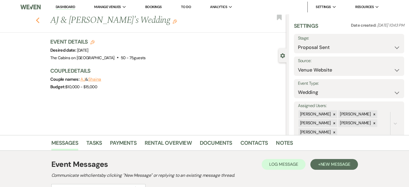
click at [40, 22] on icon "Previous" at bounding box center [38, 20] width 4 height 6
select select "6"
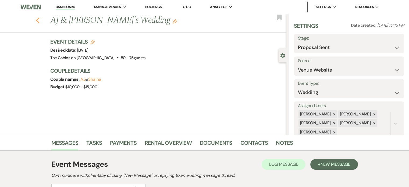
select select "6"
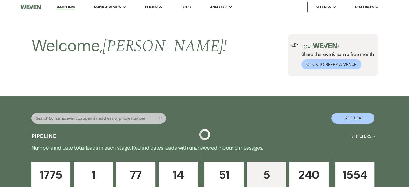
scroll to position [309, 0]
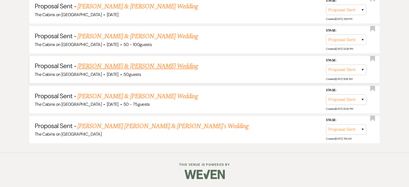
click at [124, 62] on link "Anthony Kuc & Jaycee Bowser's Wedding" at bounding box center [138, 66] width 121 height 10
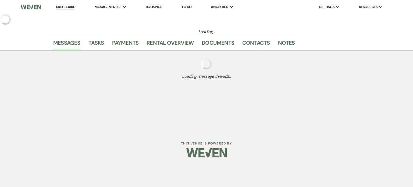
select select "6"
select select "5"
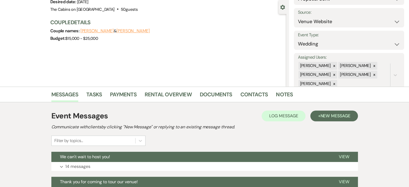
scroll to position [81, 0]
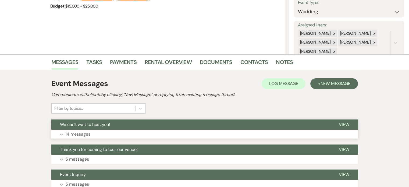
click at [90, 138] on p "14 messages" at bounding box center [77, 134] width 25 height 7
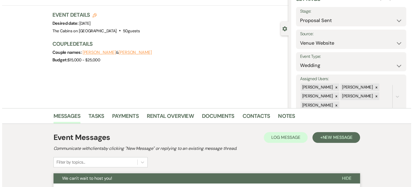
scroll to position [0, 0]
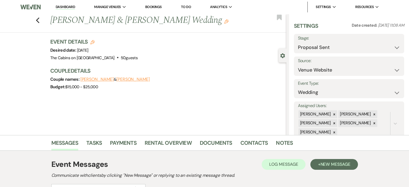
click at [95, 44] on icon "Edit" at bounding box center [92, 42] width 4 height 4
select select "580"
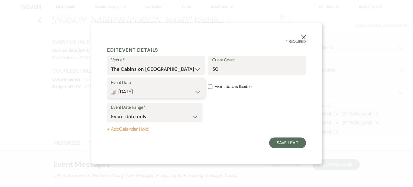
click at [155, 93] on button "Calendar Jun 26, 2026 Expand" at bounding box center [156, 91] width 90 height 11
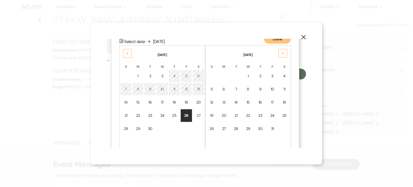
scroll to position [70, 0]
click at [284, 52] on icon "Next" at bounding box center [283, 52] width 3 height 3
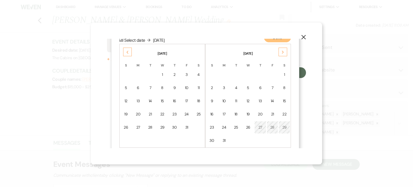
click at [284, 52] on icon "Next" at bounding box center [283, 52] width 3 height 3
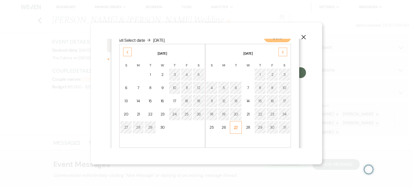
click at [237, 128] on div "27" at bounding box center [236, 128] width 5 height 6
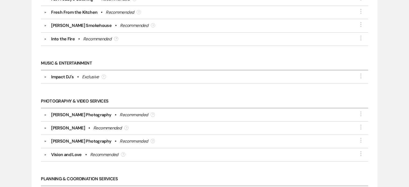
scroll to position [377, 0]
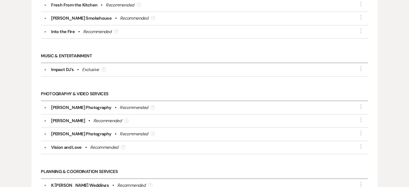
click at [45, 71] on button "▼" at bounding box center [45, 69] width 6 height 3
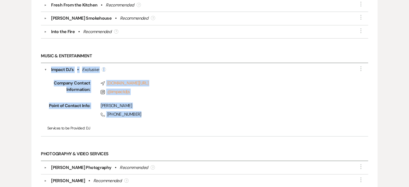
drag, startPoint x: 51, startPoint y: 104, endPoint x: 158, endPoint y: 156, distance: 119.3
click at [158, 136] on div "▼ Impact DJ's • Exclusive ? More Company Contact Information: Compass www.impac…" at bounding box center [204, 99] width 327 height 73
copy div "Impact DJ's • Exclusive ? More Company Contact Information: Compass www.impactd…"
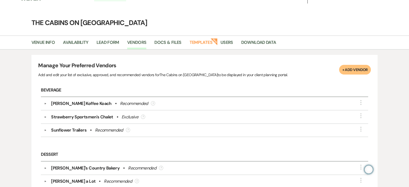
scroll to position [0, 0]
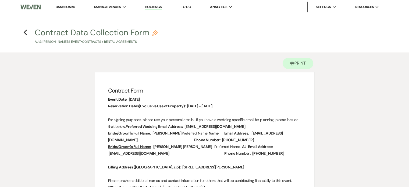
drag, startPoint x: 24, startPoint y: 32, endPoint x: 21, endPoint y: 33, distance: 3.3
click at [24, 32] on use "button" at bounding box center [24, 33] width 3 height 6
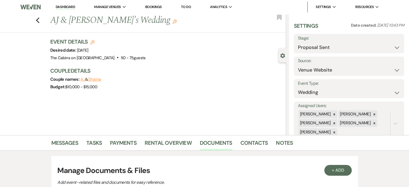
click at [174, 24] on icon "Edit" at bounding box center [175, 21] width 4 height 4
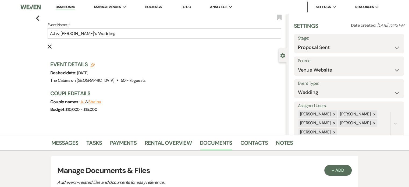
click at [86, 104] on button "AJ" at bounding box center [82, 102] width 5 height 4
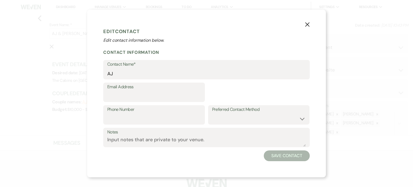
select select "1"
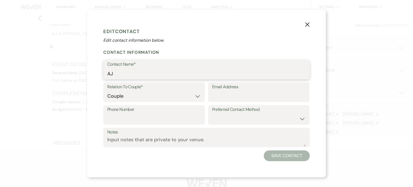
click at [107, 72] on input "AJ" at bounding box center [206, 73] width 199 height 10
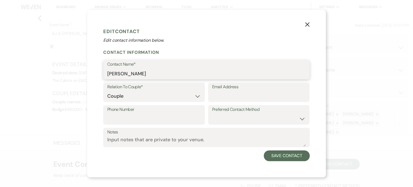
type input "[PERSON_NAME]"
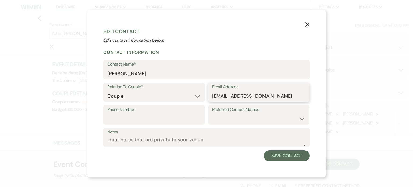
type input "[EMAIL_ADDRESS][DOMAIN_NAME]"
type input "[PHONE_NUMBER]"
click at [136, 147] on textarea "Notes" at bounding box center [206, 141] width 199 height 10
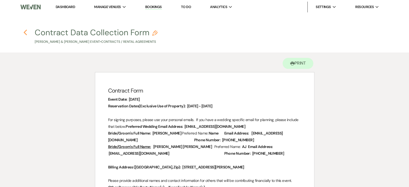
click at [24, 31] on icon "Previous" at bounding box center [25, 32] width 4 height 6
